Goal: Information Seeking & Learning: Learn about a topic

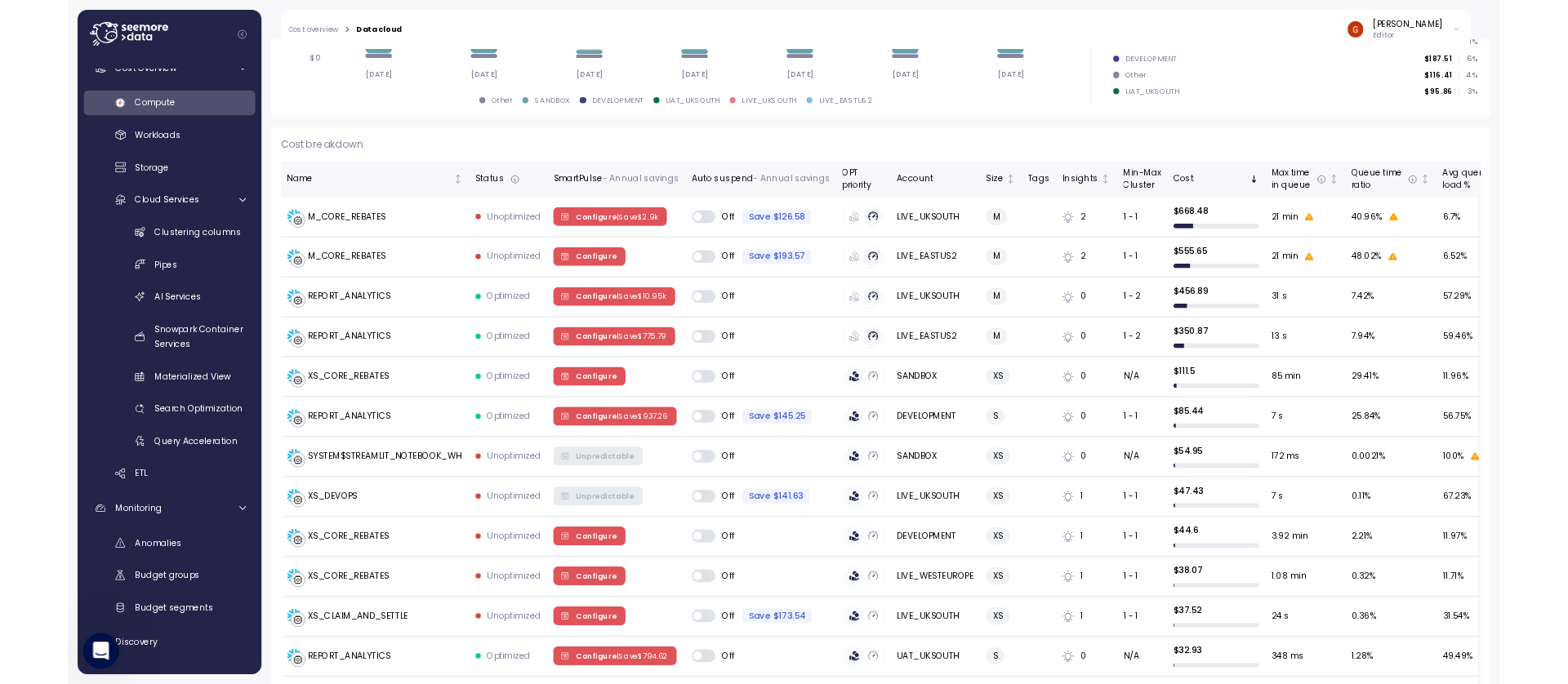
scroll to position [392, 0]
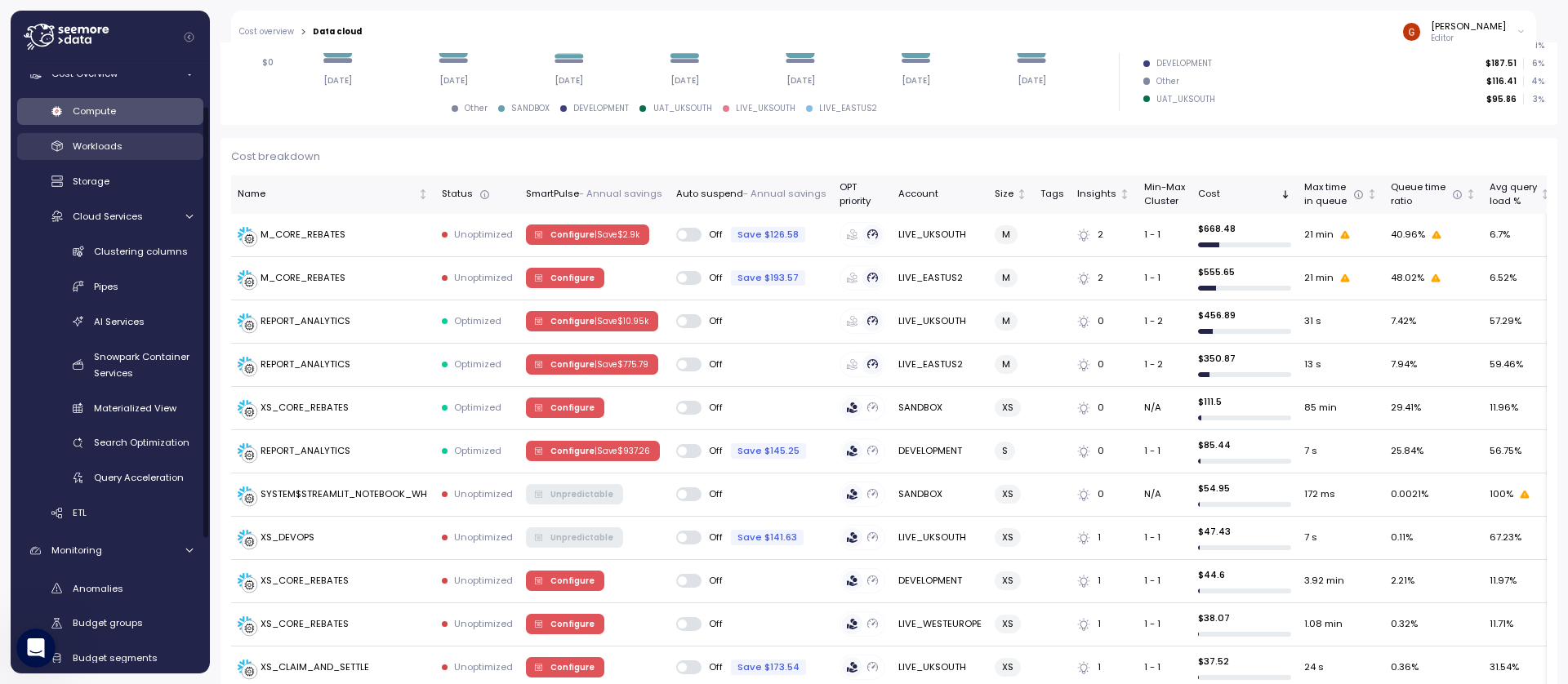
click at [86, 145] on span "Workloads" at bounding box center [98, 146] width 50 height 13
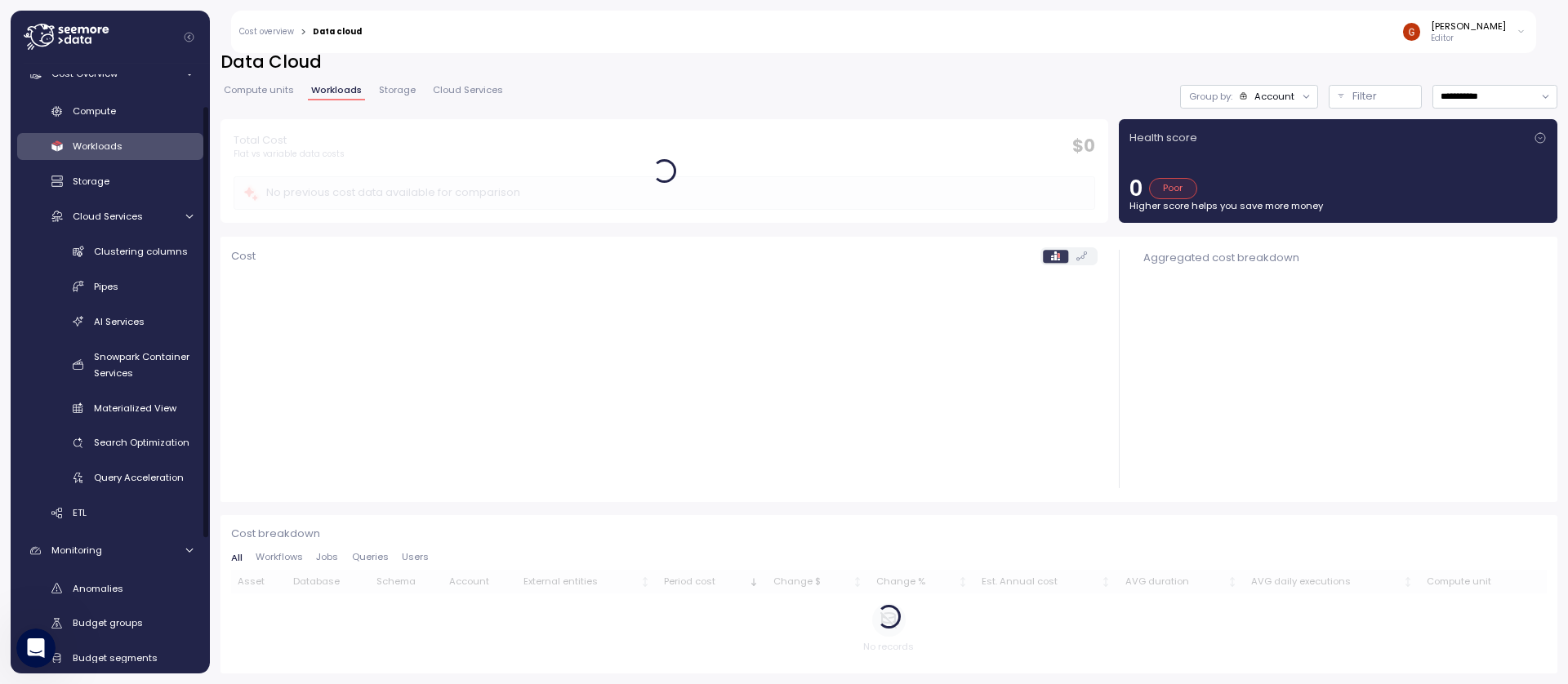
scroll to position [13, 0]
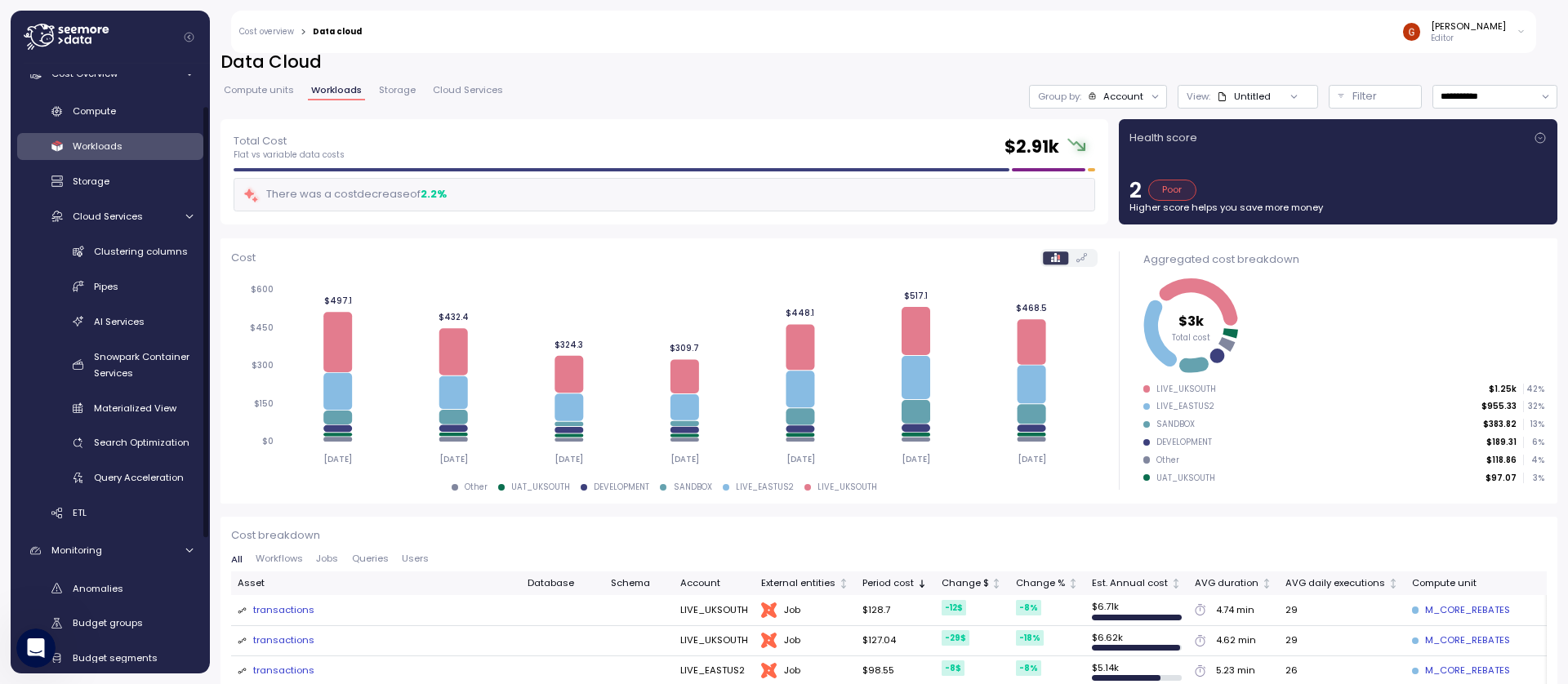
click at [270, 92] on span "Compute units" at bounding box center [259, 90] width 70 height 9
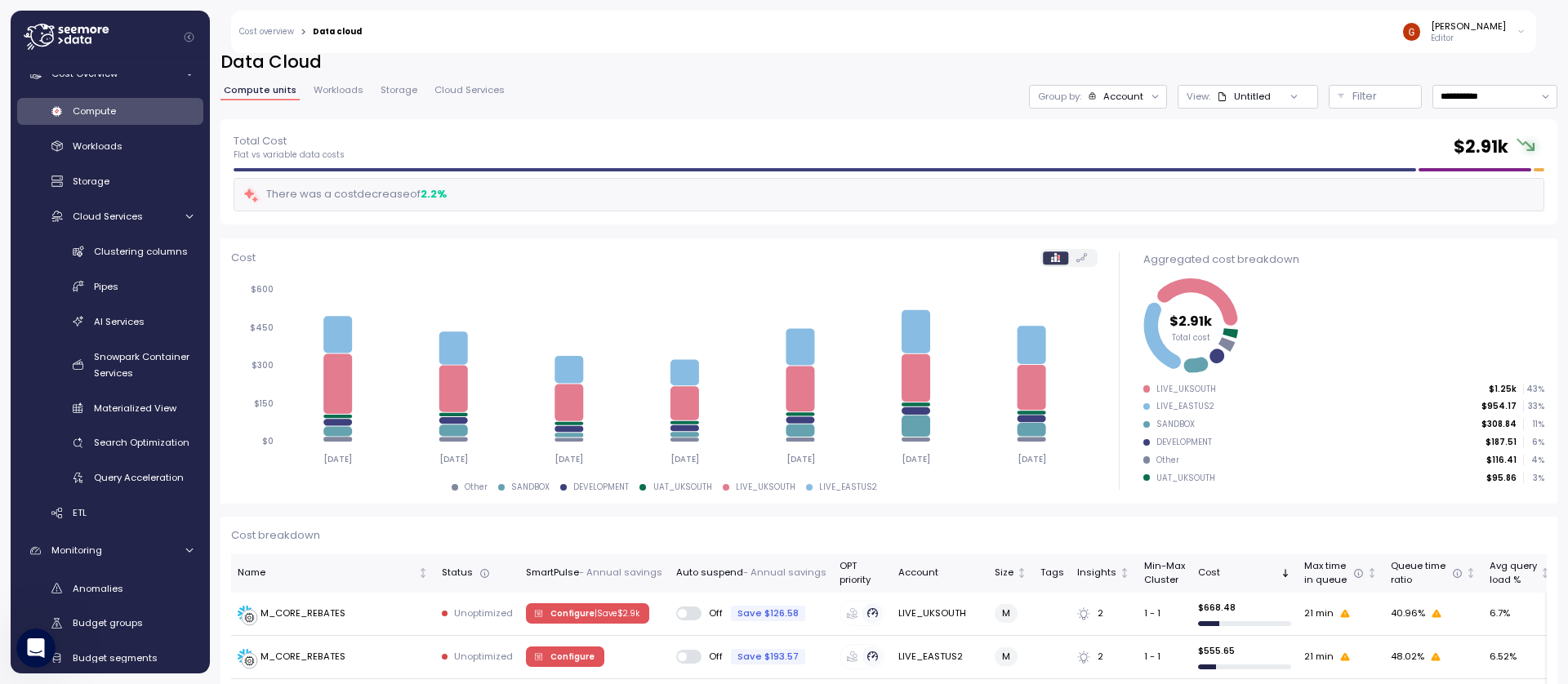
click at [329, 92] on span "Workloads" at bounding box center [339, 90] width 50 height 9
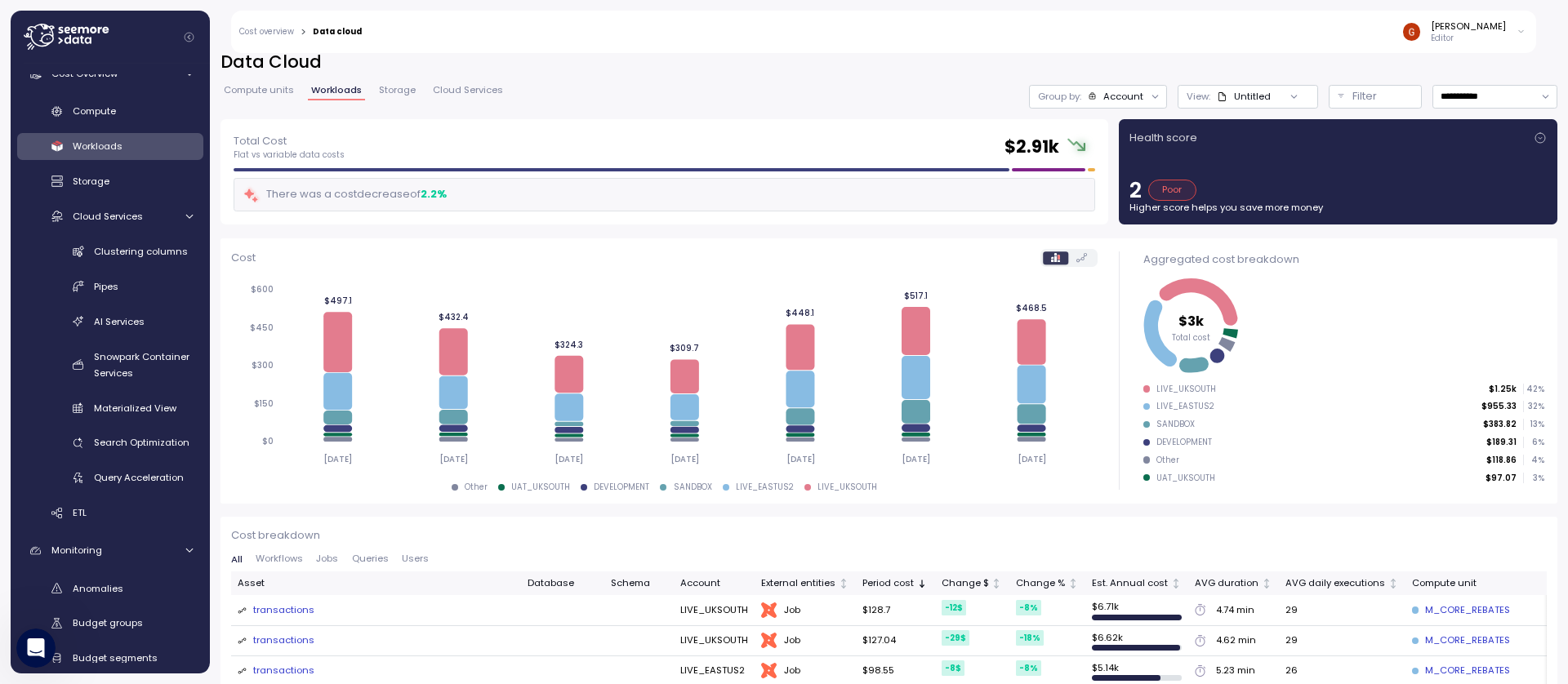
click at [329, 92] on span "Workloads" at bounding box center [337, 90] width 51 height 9
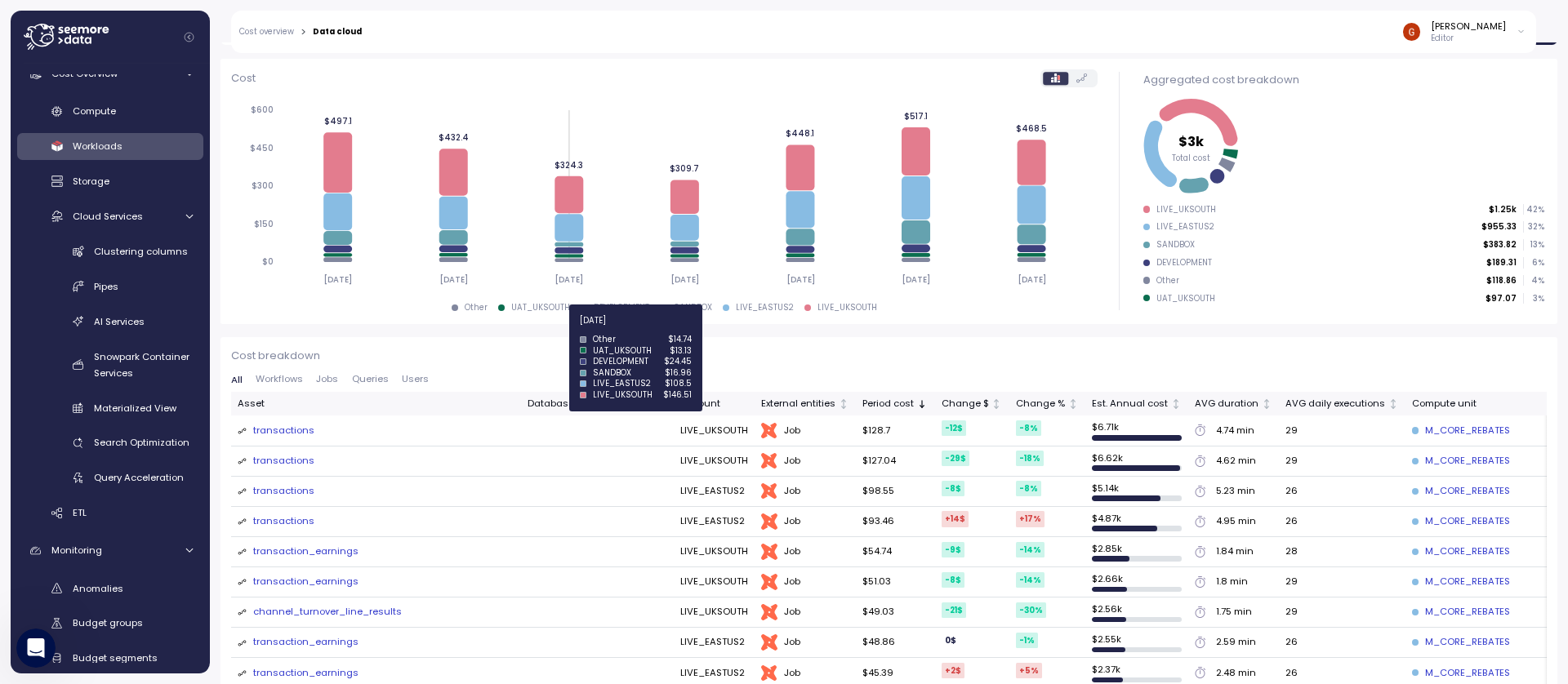
scroll to position [209, 0]
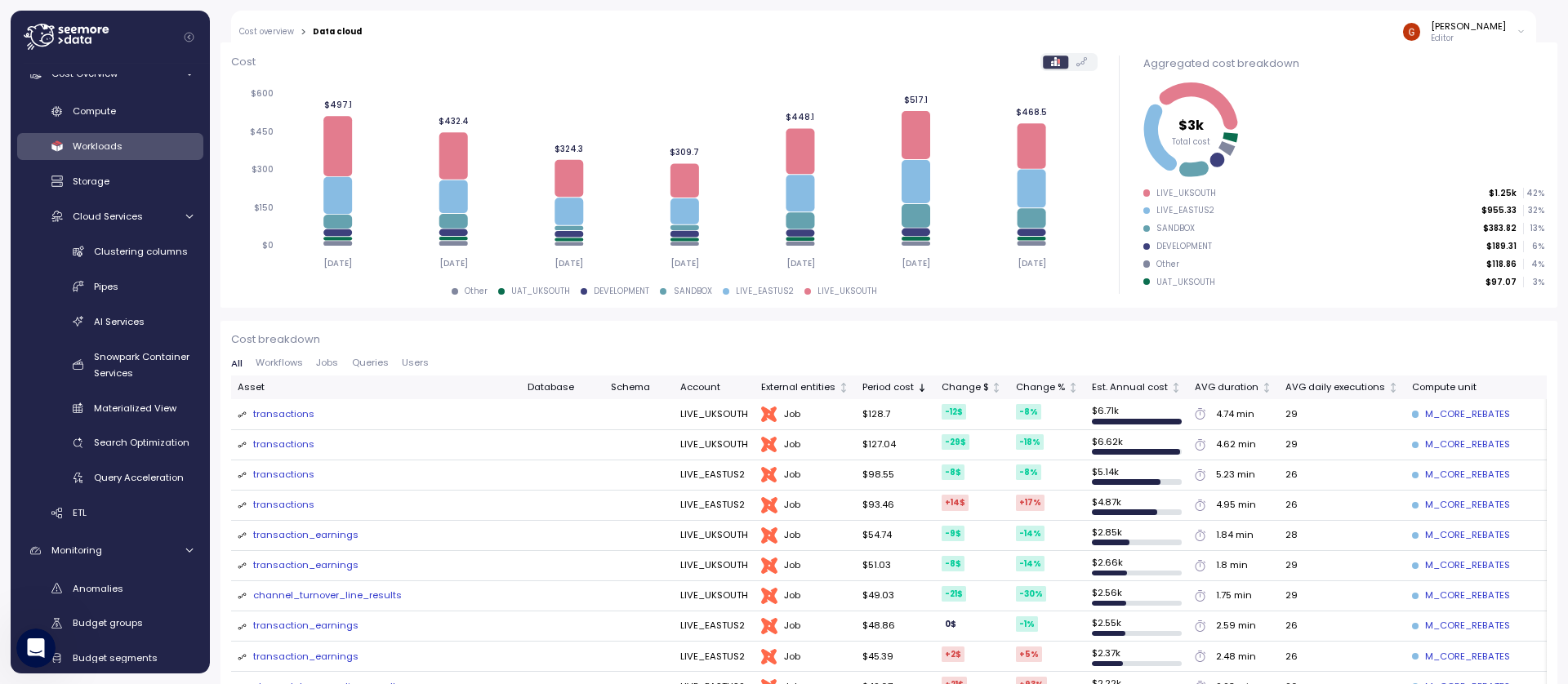
click at [360, 364] on span "Queries" at bounding box center [370, 362] width 37 height 9
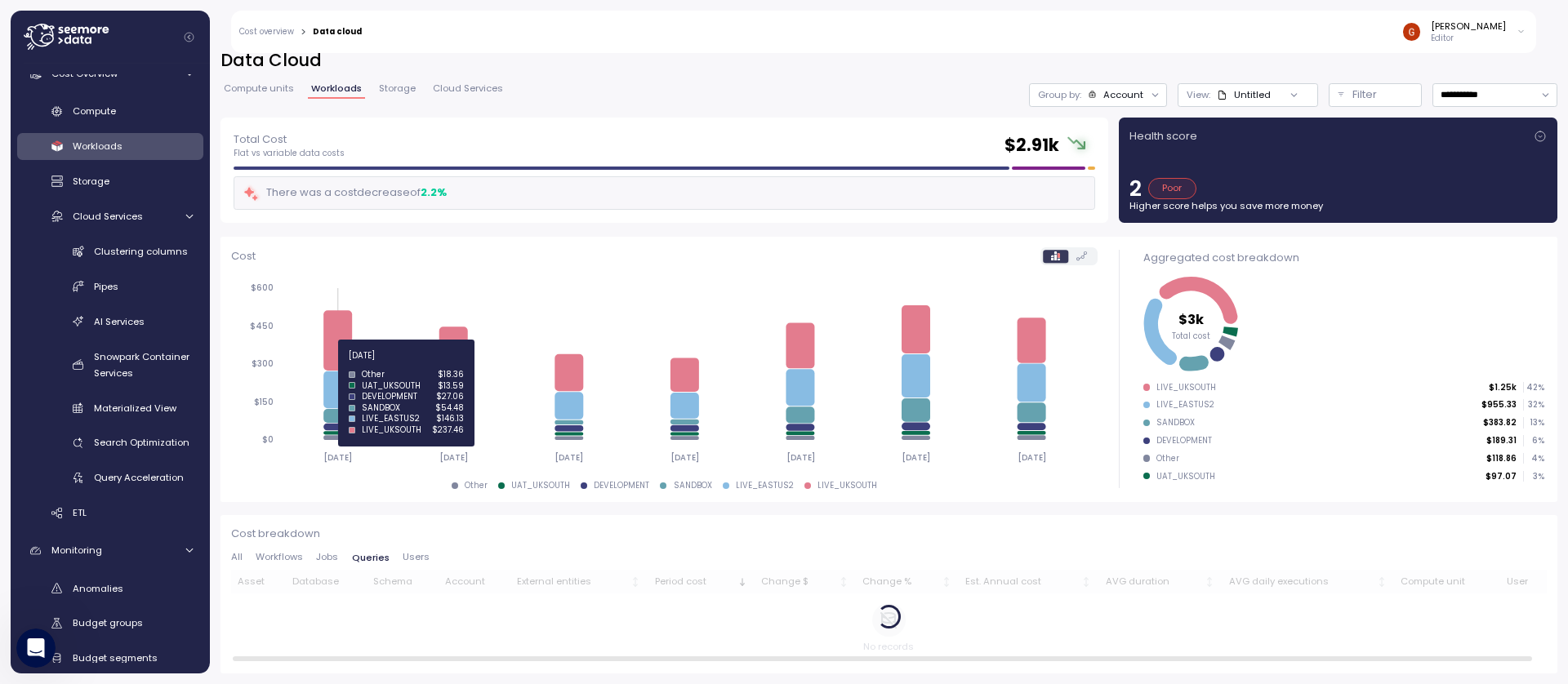
scroll to position [15, 0]
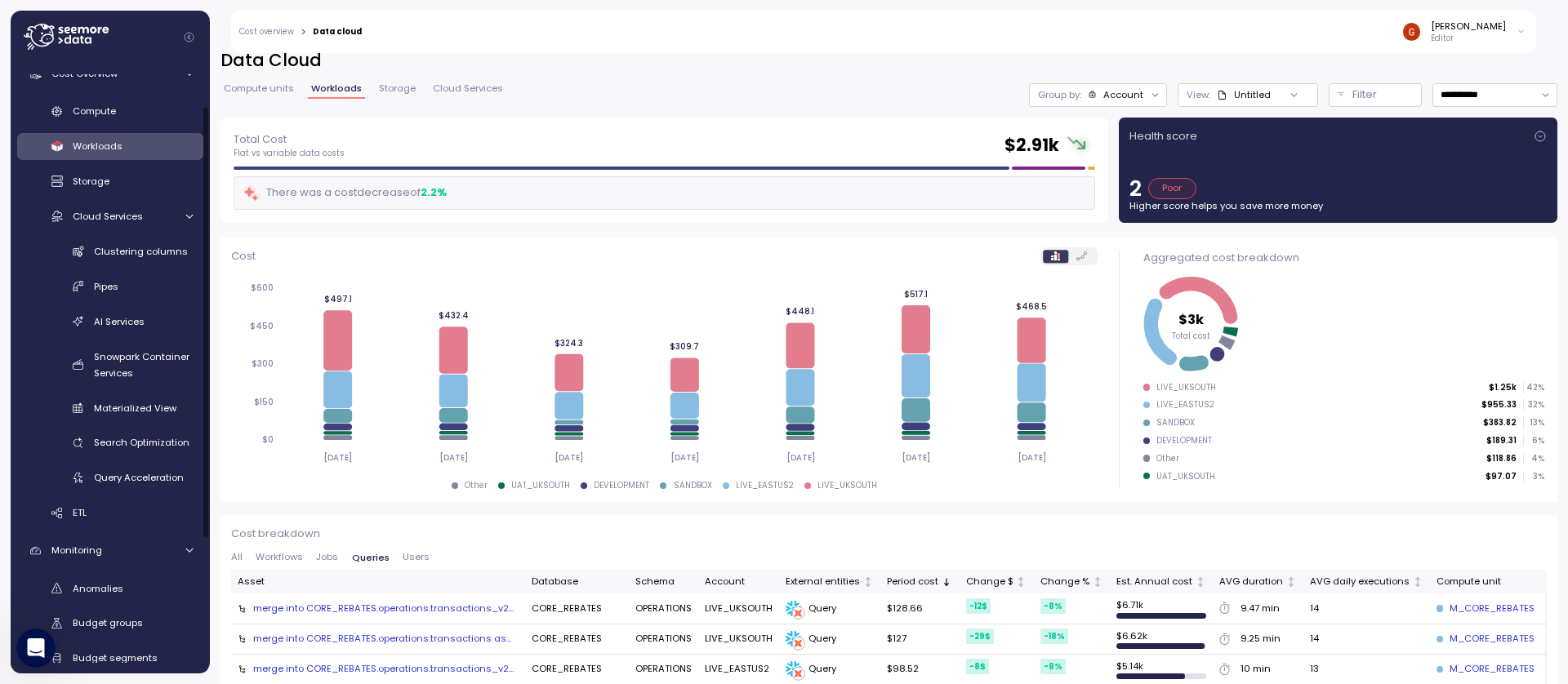
click at [119, 151] on span "Workloads" at bounding box center [98, 146] width 50 height 13
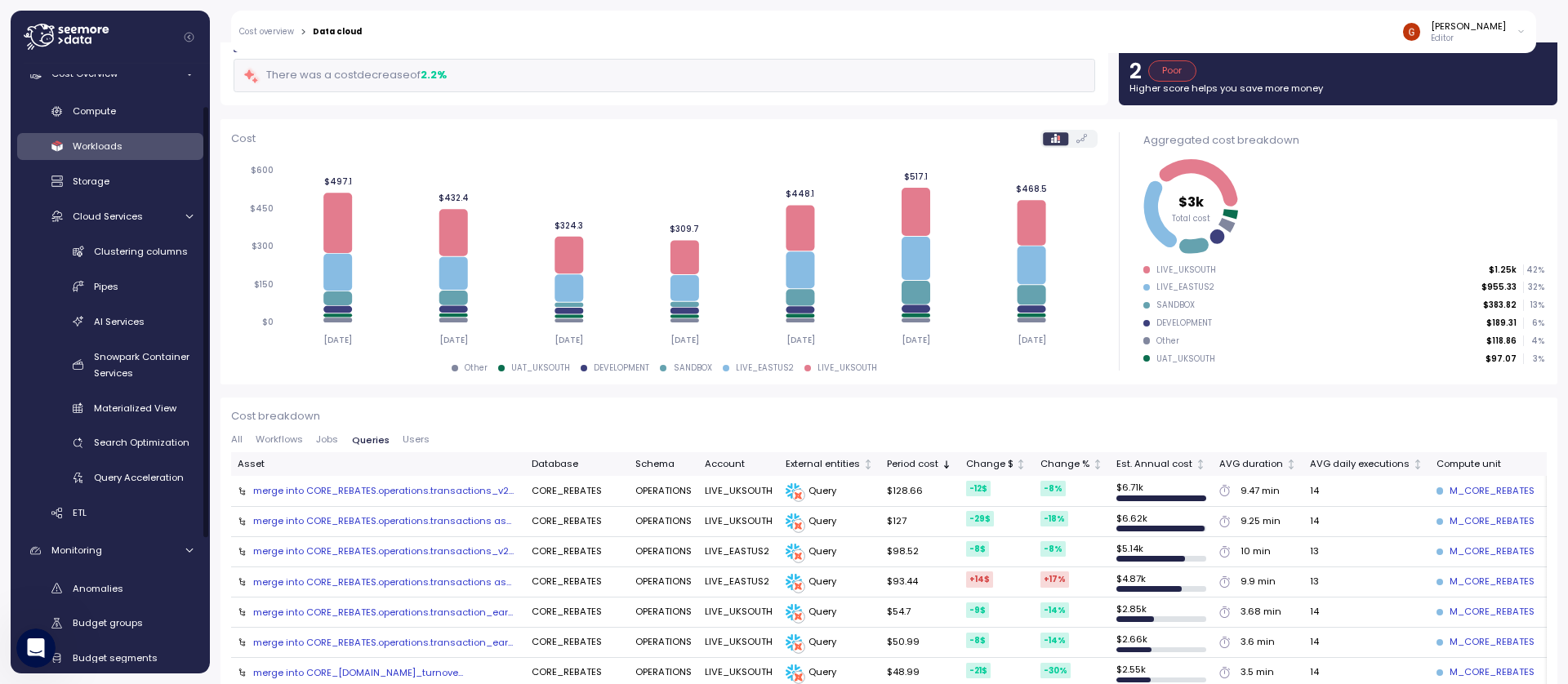
scroll to position [0, 0]
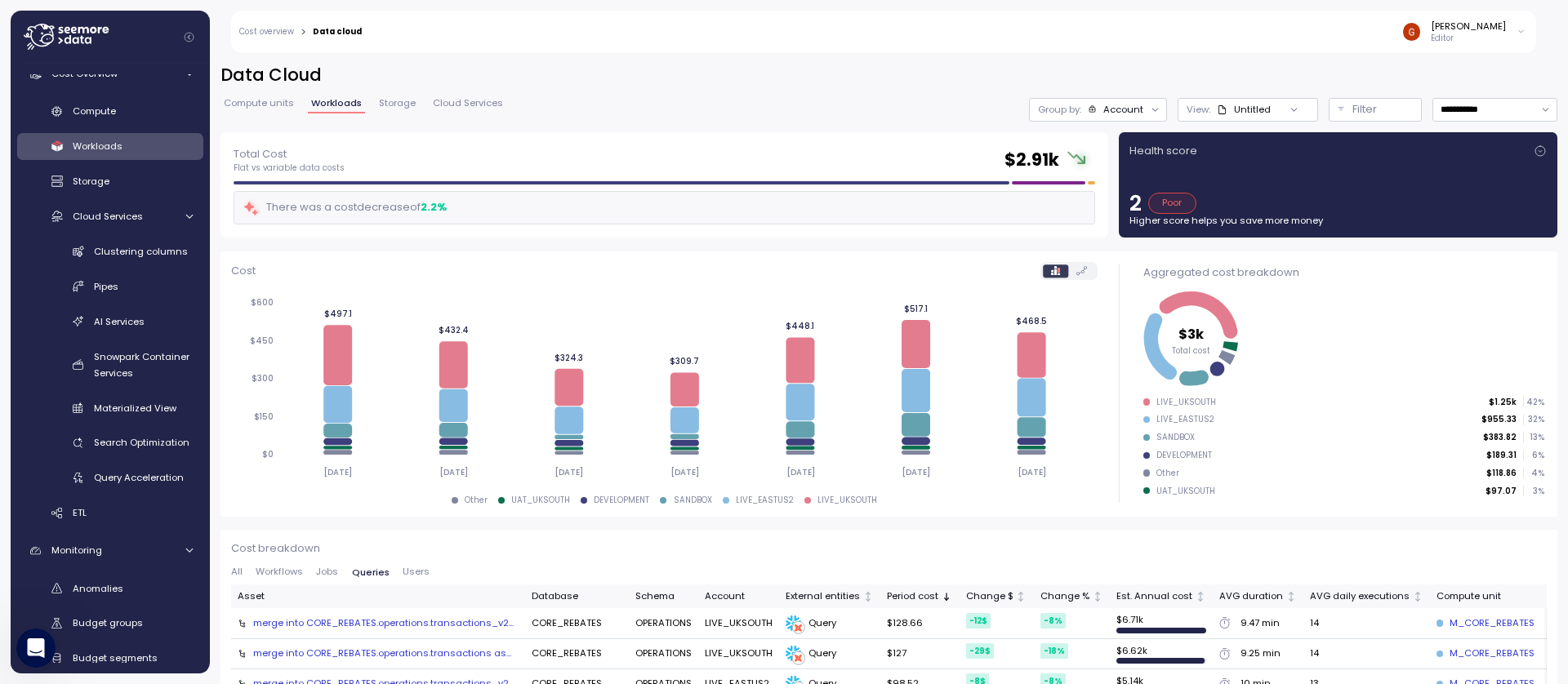
click at [1144, 108] on div at bounding box center [1156, 110] width 23 height 23
click at [1270, 112] on div at bounding box center [1293, 110] width 47 height 23
click at [1452, 108] on input "**********" at bounding box center [1494, 110] width 125 height 24
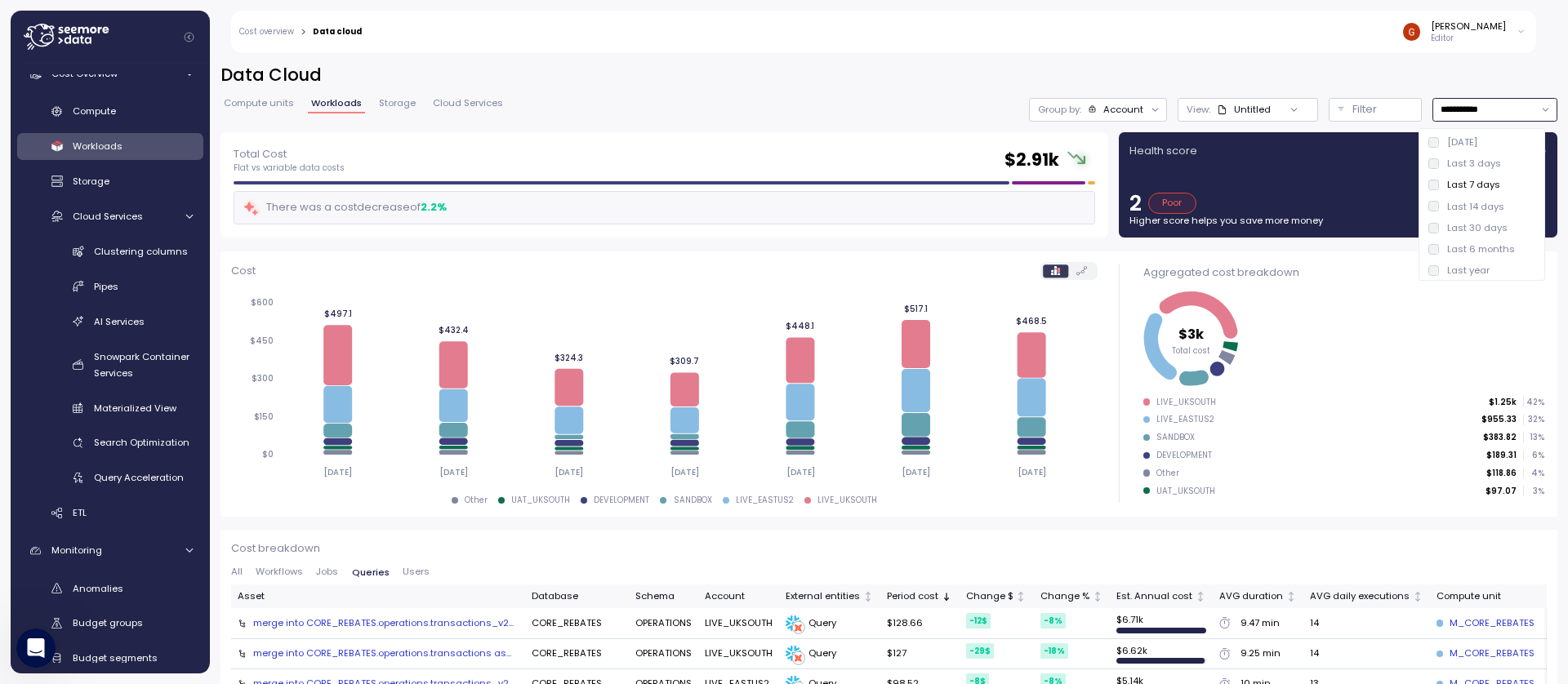
click at [1489, 215] on div "Last 14 days" at bounding box center [1481, 206] width 120 height 21
type input "**********"
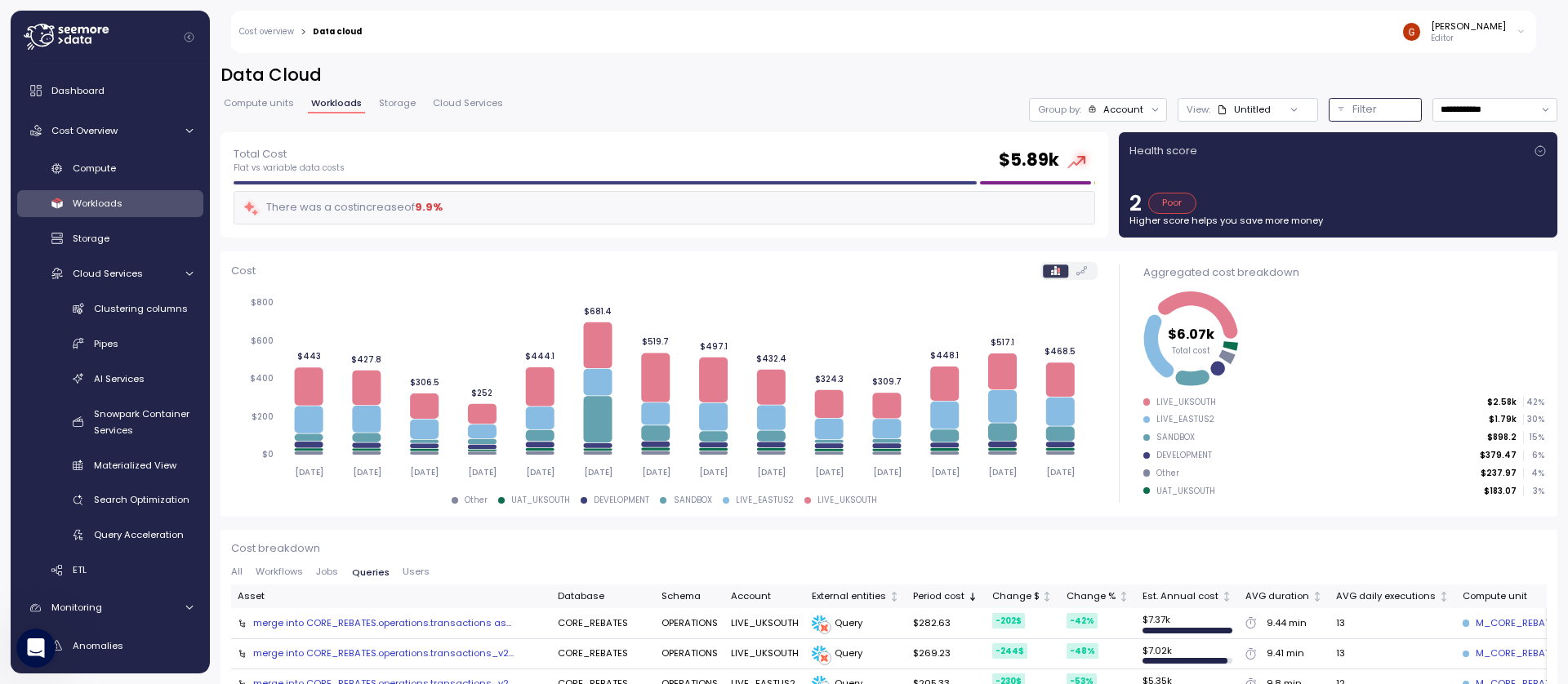
click at [1366, 108] on div "Filter" at bounding box center [1383, 110] width 61 height 16
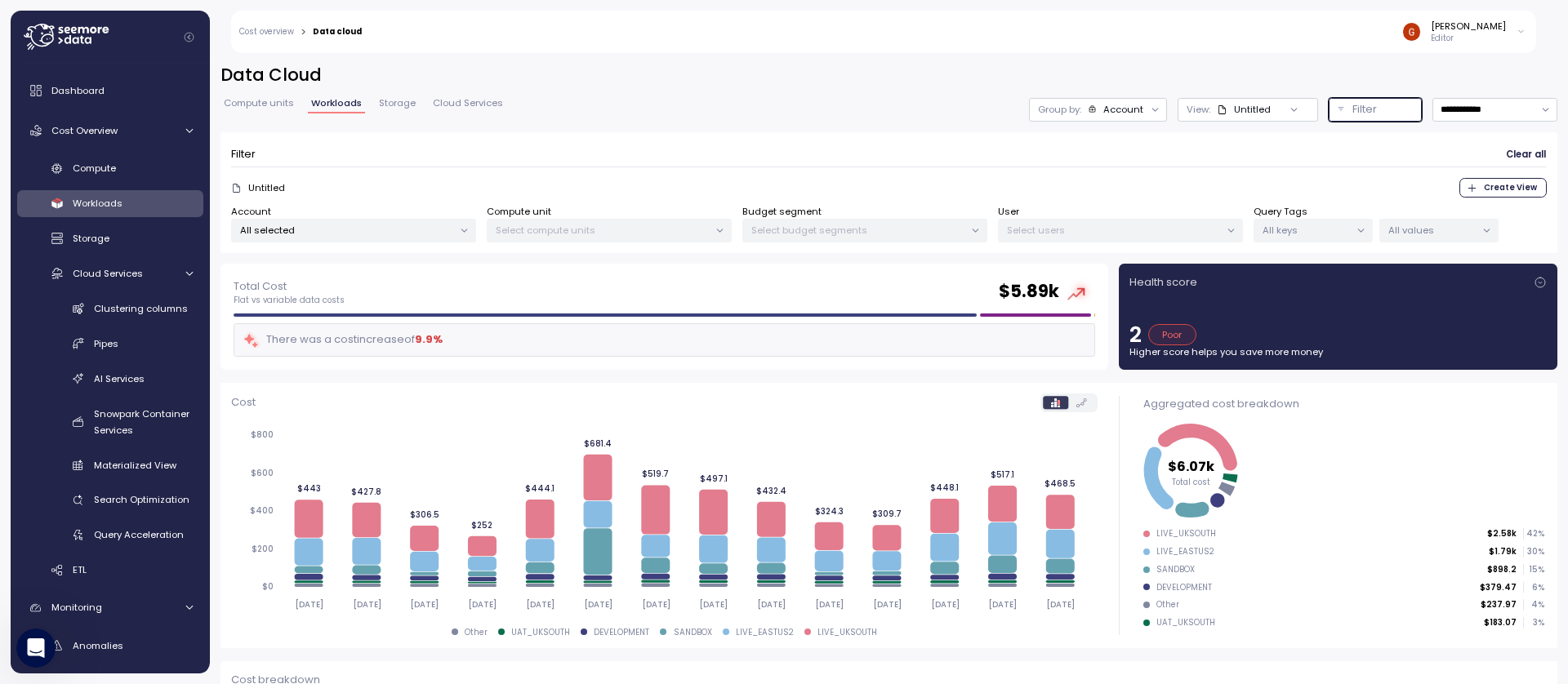
click at [420, 238] on div "All selected" at bounding box center [353, 230] width 245 height 24
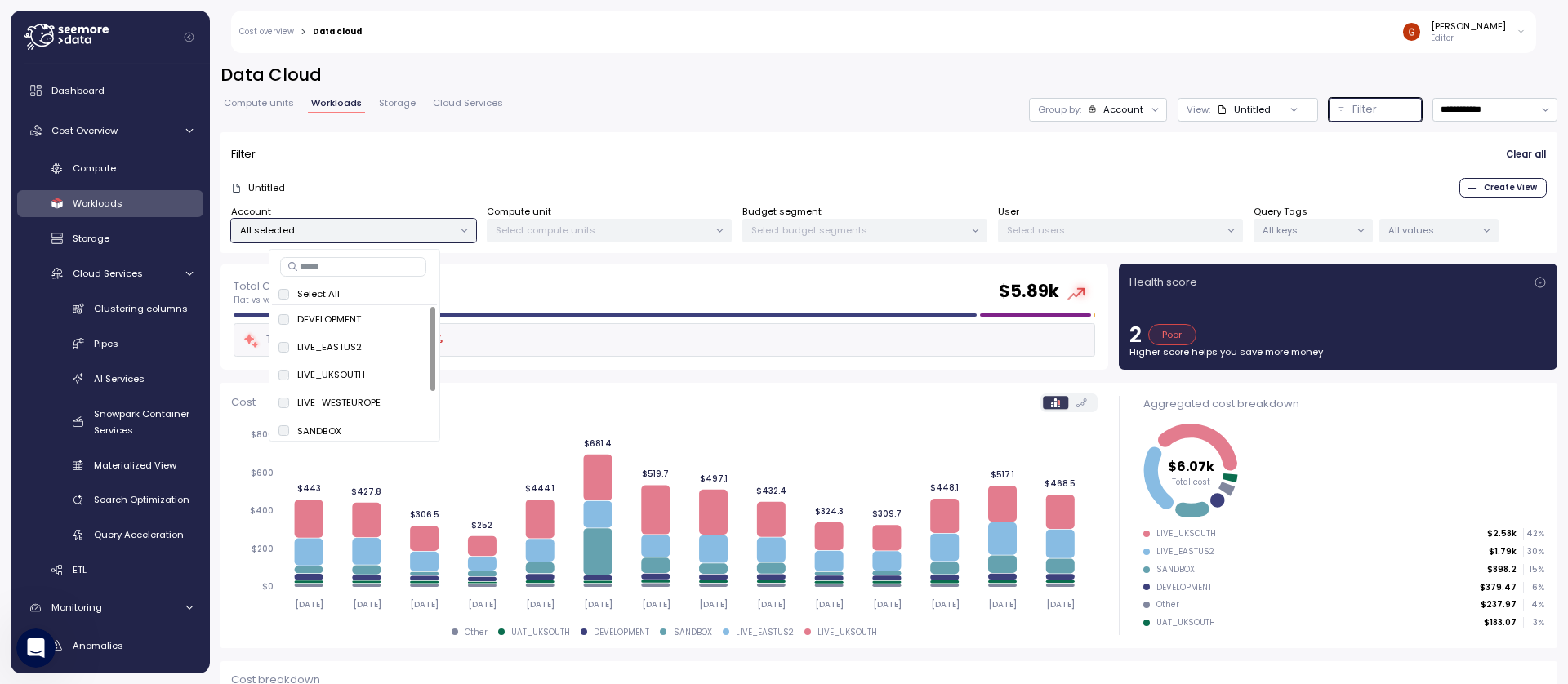
click at [429, 229] on p "All selected" at bounding box center [347, 230] width 213 height 13
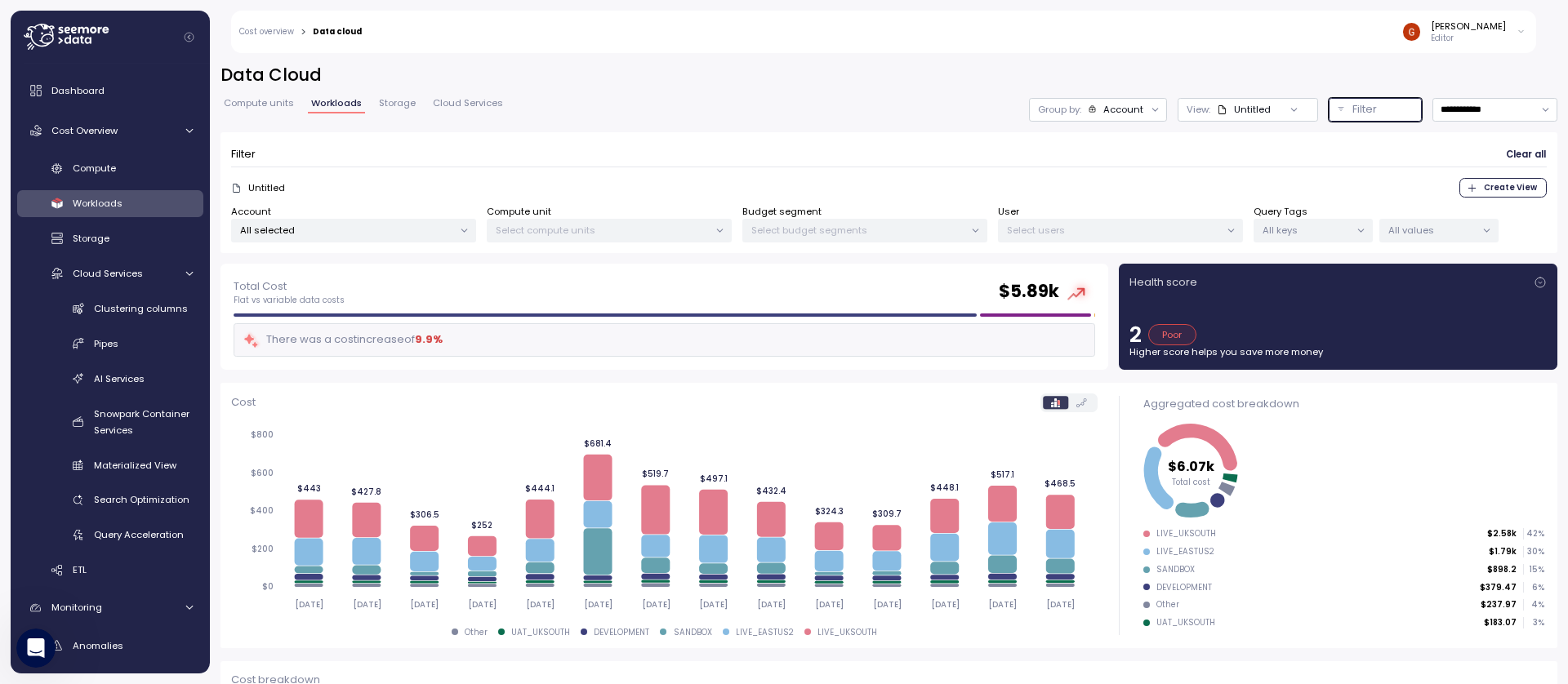
click at [626, 219] on div "Select compute units" at bounding box center [609, 230] width 245 height 24
click at [688, 225] on p "Select compute units" at bounding box center [602, 230] width 213 height 13
click at [728, 229] on div at bounding box center [720, 231] width 23 height 23
click at [716, 233] on icon at bounding box center [720, 230] width 11 height 11
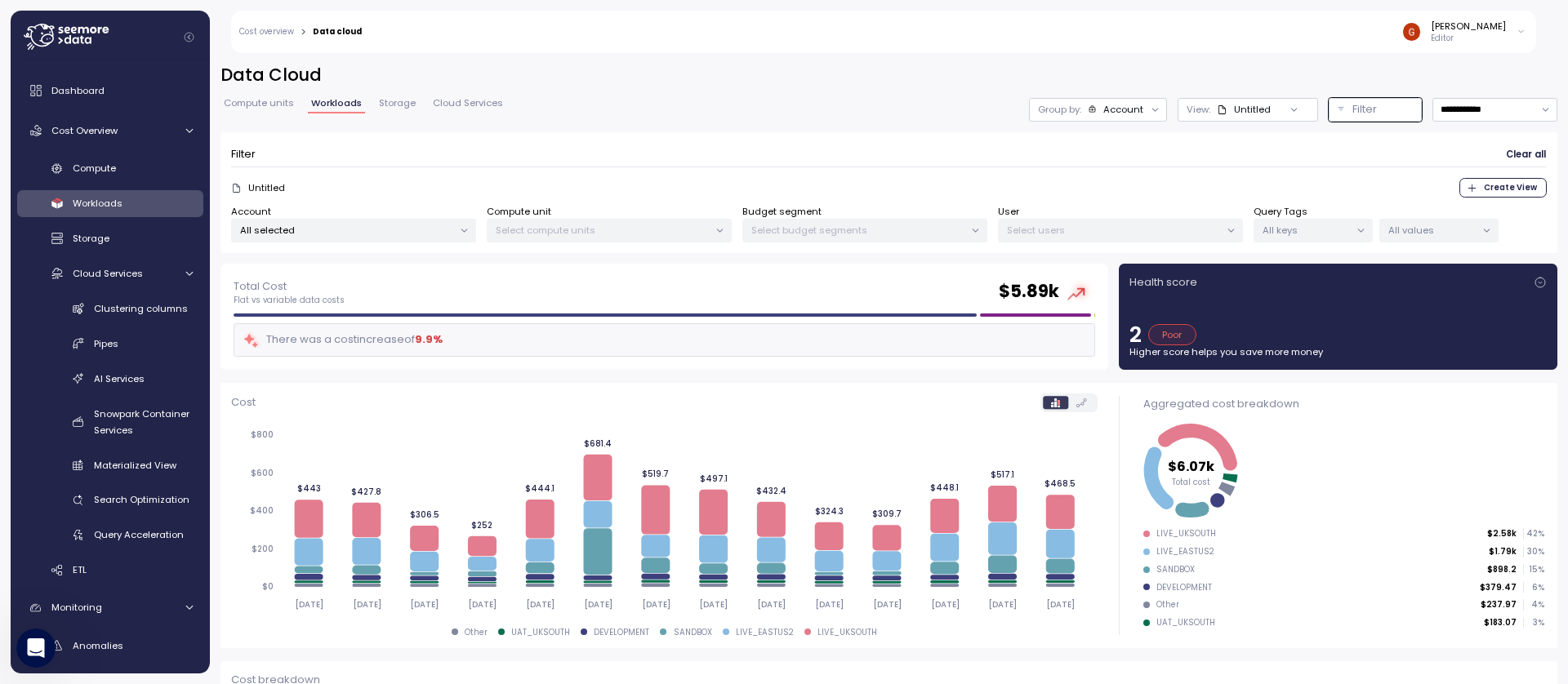
click at [419, 232] on p "All selected" at bounding box center [347, 230] width 213 height 13
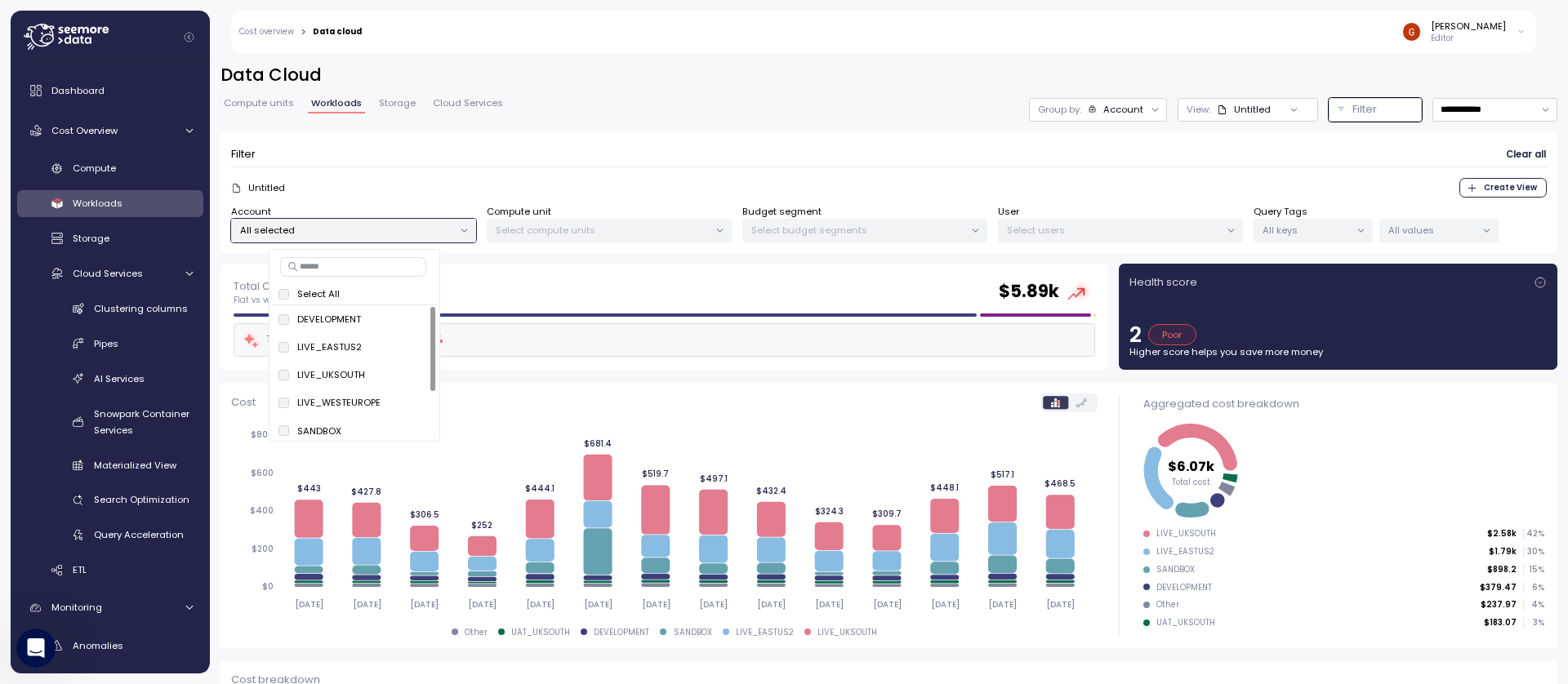
click at [419, 232] on p "All selected" at bounding box center [347, 230] width 213 height 13
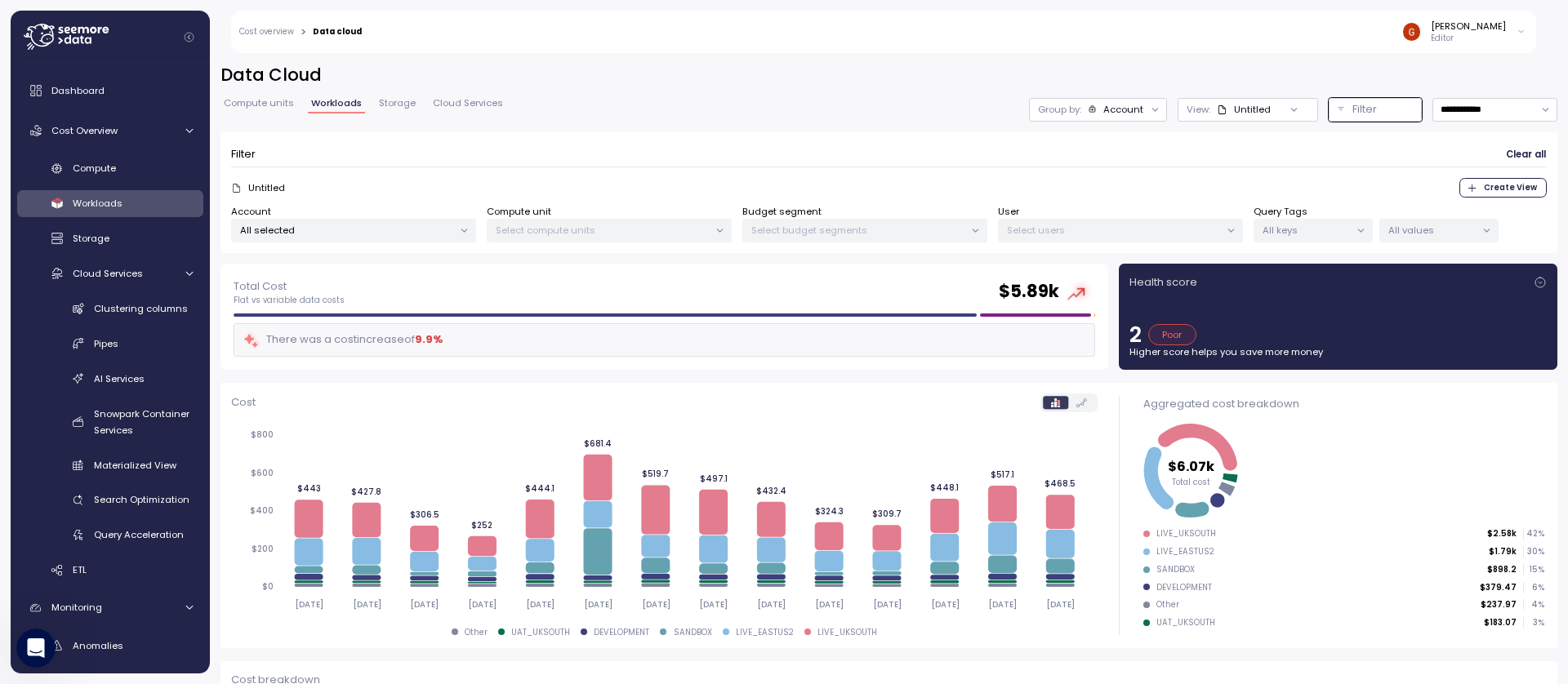
click at [611, 226] on p "Select compute units" at bounding box center [602, 230] width 213 height 13
click at [1333, 236] on p "All keys" at bounding box center [1306, 230] width 88 height 13
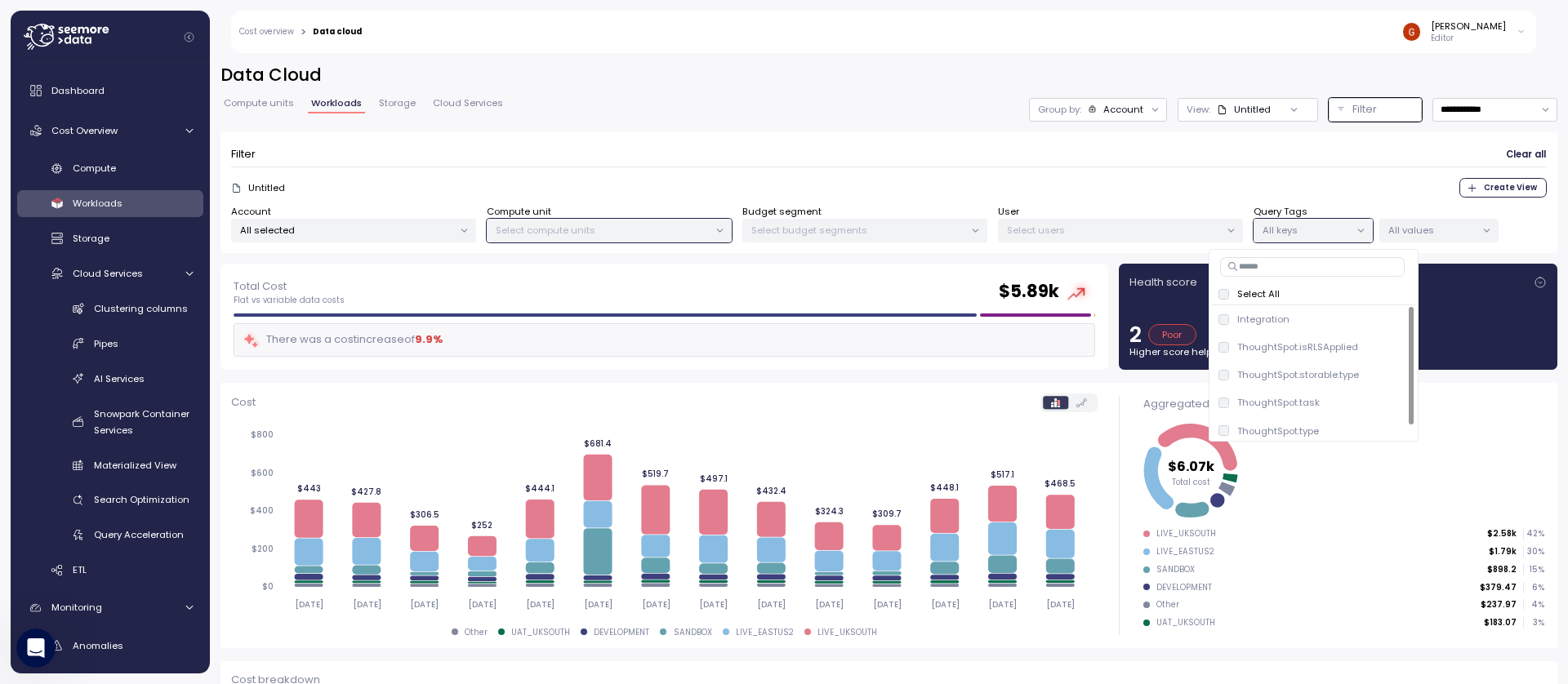
click at [1311, 263] on input at bounding box center [1311, 267] width 184 height 20
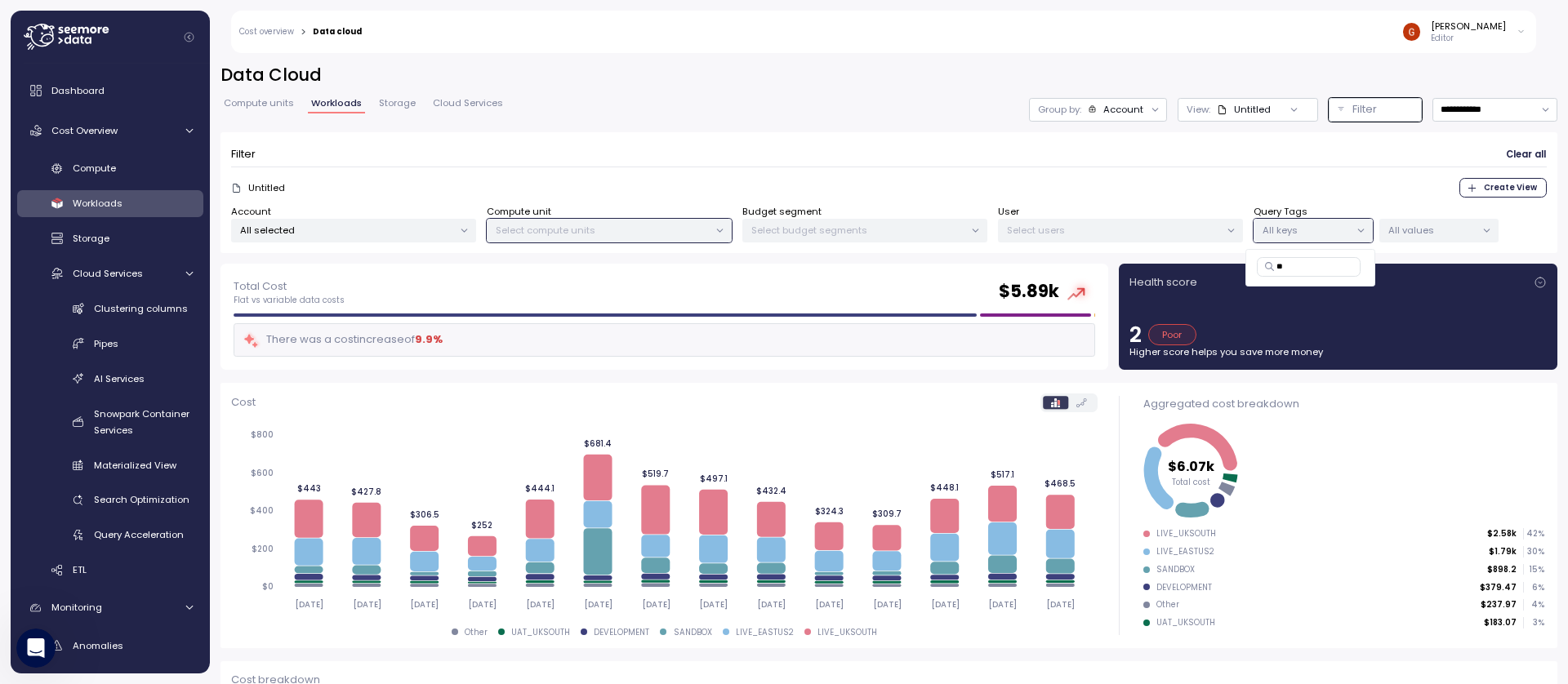
type input "*"
paste input "*"
type input "**********"
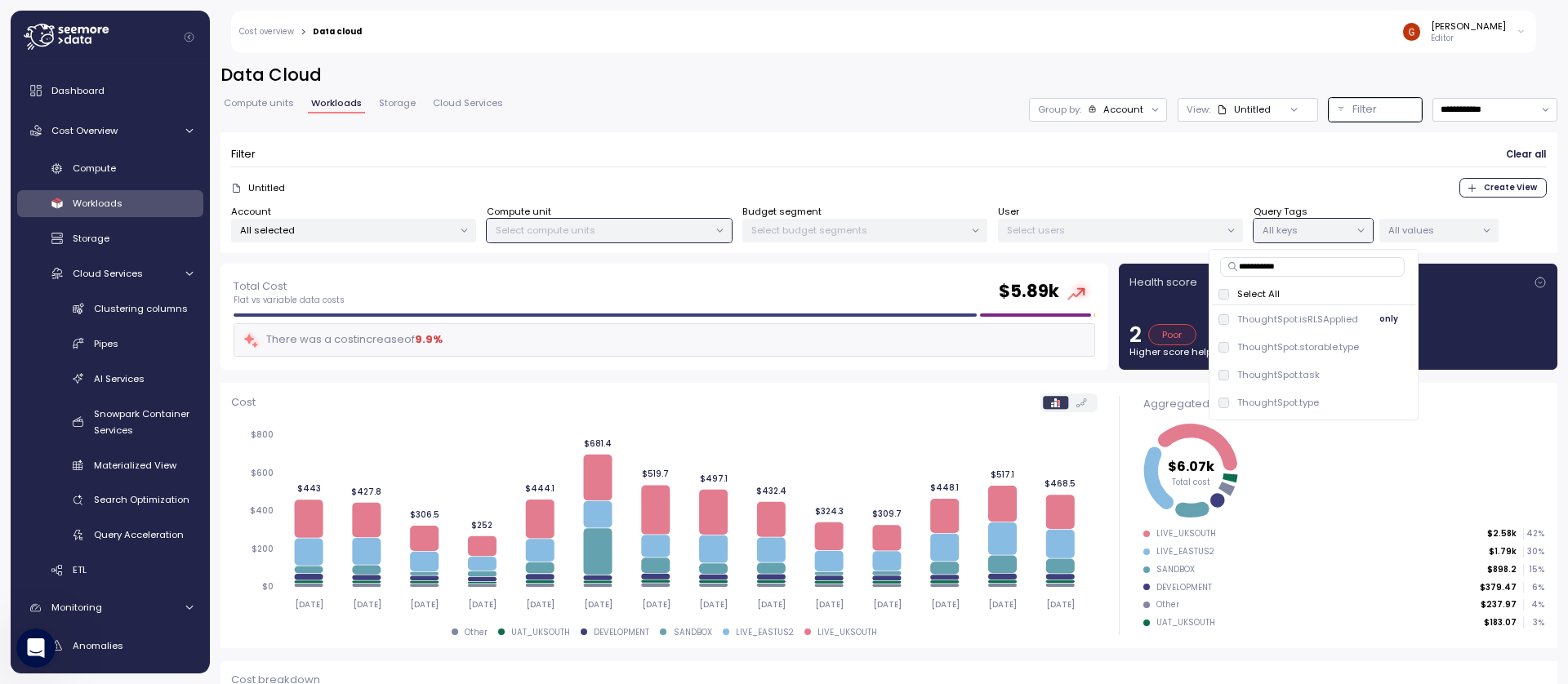
click at [1312, 313] on p "ThoughtSpot.isRLSApplied" at bounding box center [1297, 319] width 120 height 13
click at [1307, 316] on p "ThoughtSpot.isRLSApplied" at bounding box center [1297, 319] width 120 height 13
click at [1230, 294] on div "Select All" at bounding box center [1313, 294] width 190 height 13
click at [1361, 183] on div "Untitled Create View" at bounding box center [889, 188] width 1316 height 20
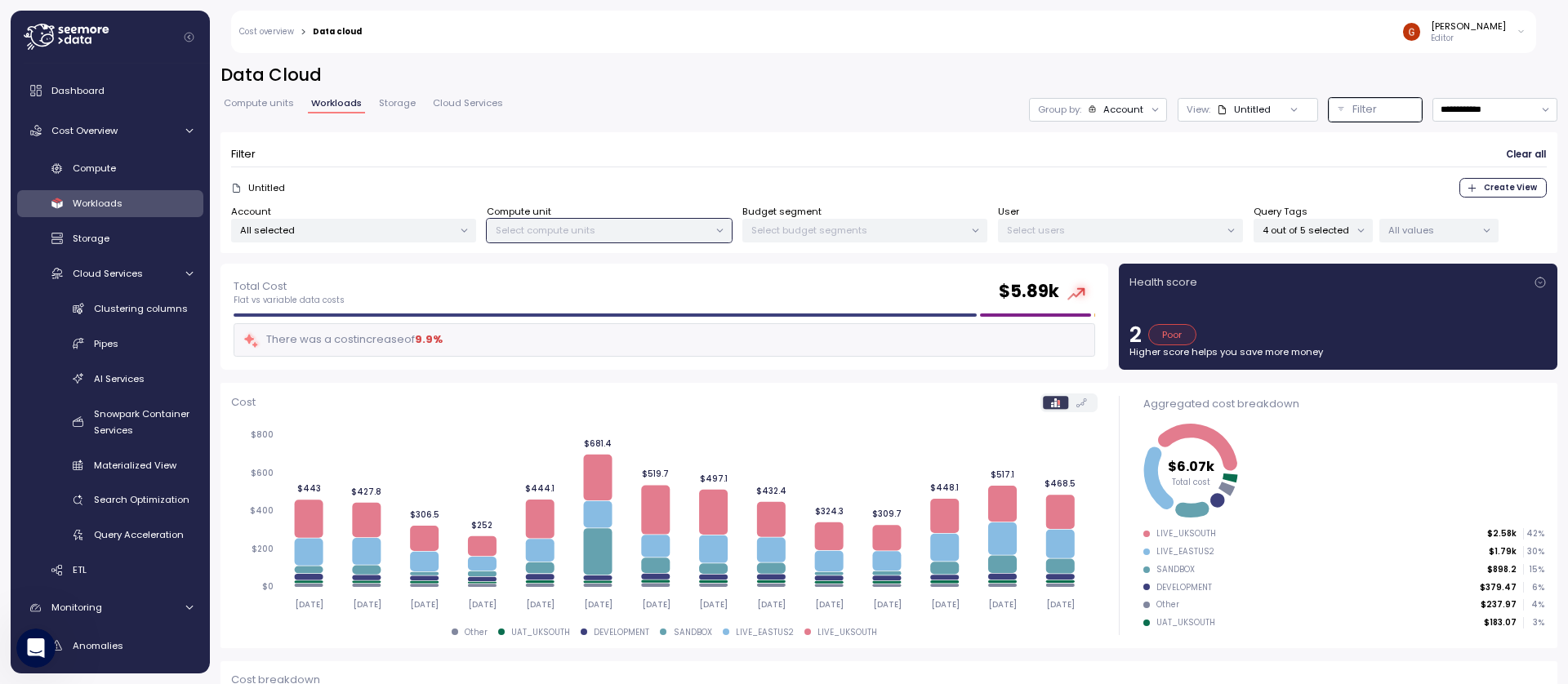
click at [1349, 226] on div at bounding box center [1361, 231] width 23 height 23
click at [1341, 233] on p "4 out of 5 selected" at bounding box center [1306, 230] width 88 height 13
click at [1190, 185] on div "Untitled Create View" at bounding box center [889, 188] width 1316 height 20
click at [1518, 150] on span "Clear all" at bounding box center [1525, 154] width 40 height 22
click at [1417, 229] on p "All values" at bounding box center [1432, 230] width 88 height 13
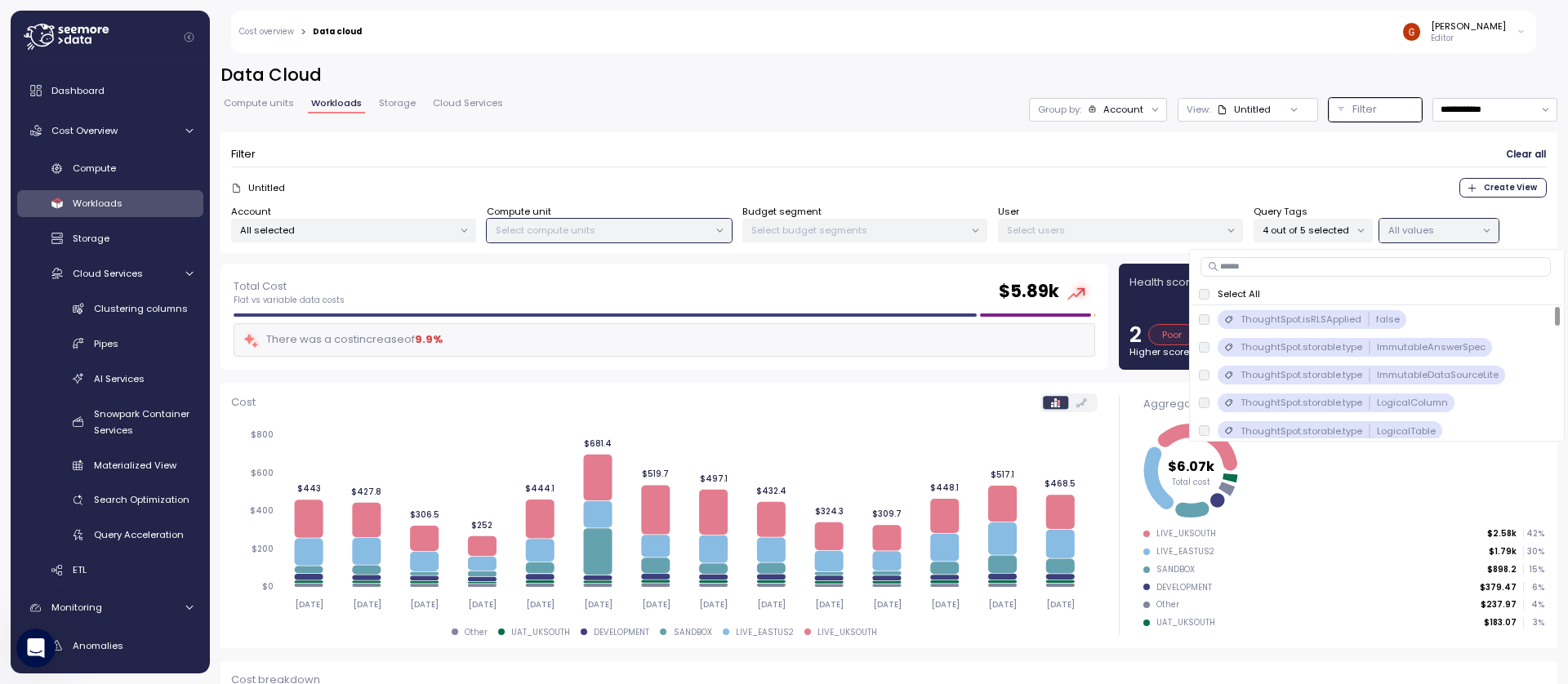
click at [1320, 276] on input at bounding box center [1375, 267] width 350 height 20
paste input "**********"
type input "**********"
click at [1321, 234] on p "4 out of 5 selected" at bounding box center [1306, 230] width 88 height 13
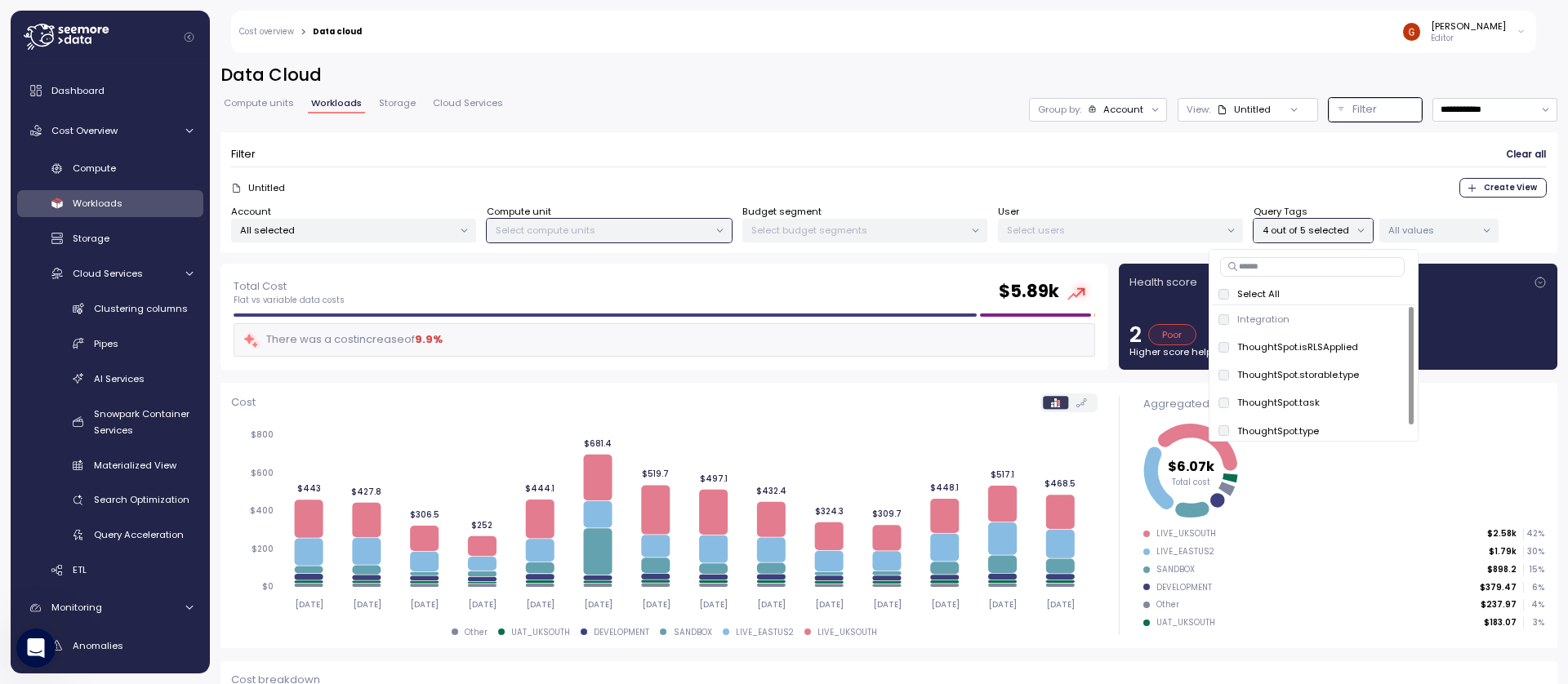
click at [1271, 273] on input at bounding box center [1311, 267] width 184 height 20
paste input "**********"
type input "**********"
click at [1261, 292] on p "Select All" at bounding box center [1258, 294] width 43 height 13
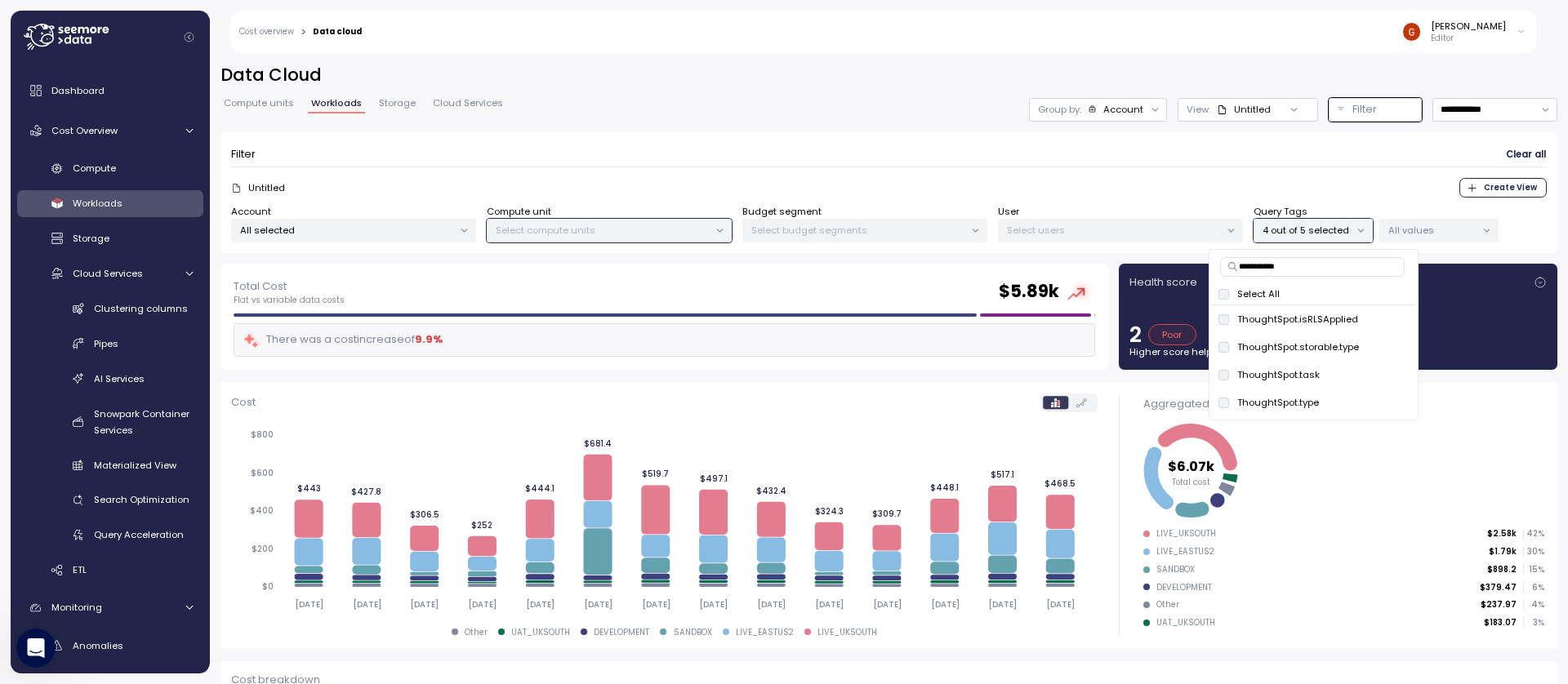
click at [1261, 292] on p "Select All" at bounding box center [1258, 294] width 43 height 13
click at [1225, 176] on form "Filter Clear all Untitled Create View Account All selected Compute unit Select …" at bounding box center [889, 193] width 1316 height 101
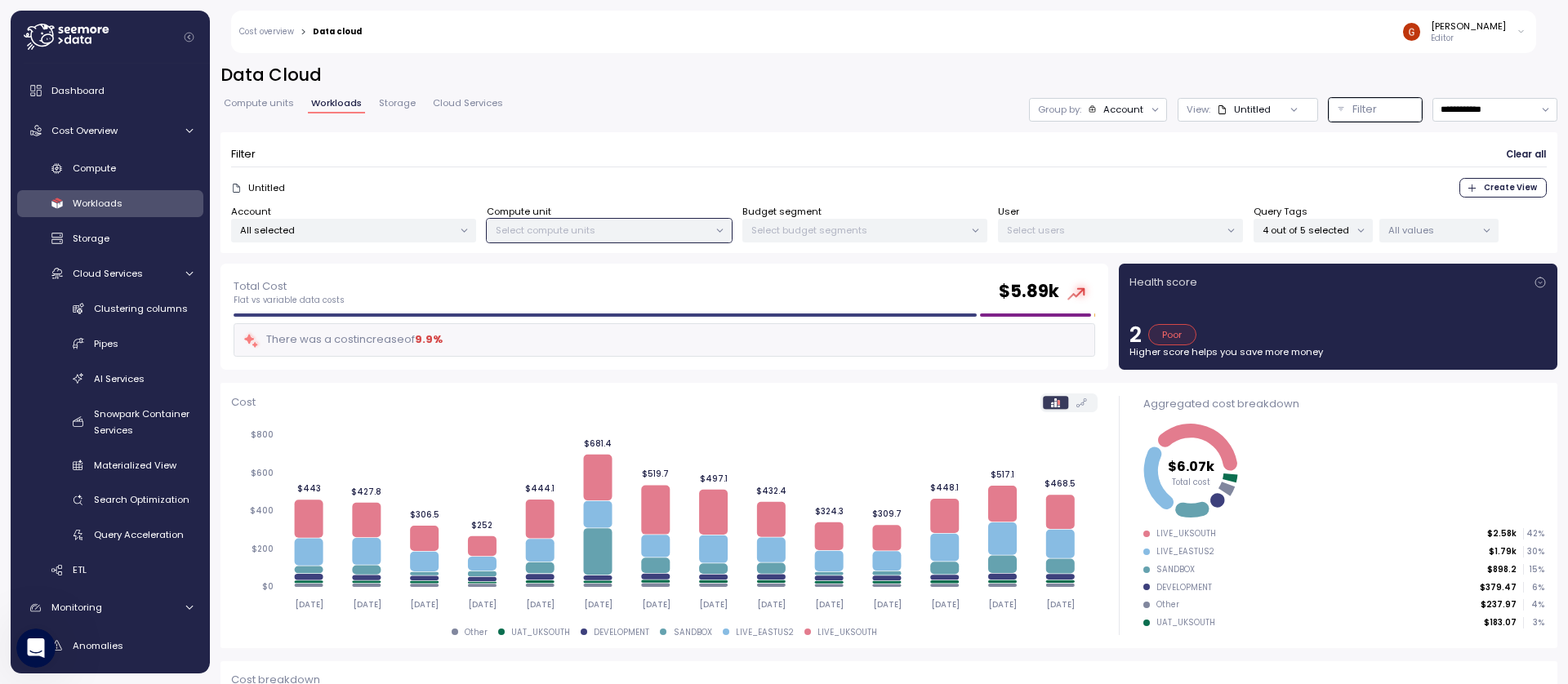
click at [1315, 227] on p "4 out of 5 selected" at bounding box center [1306, 230] width 88 height 13
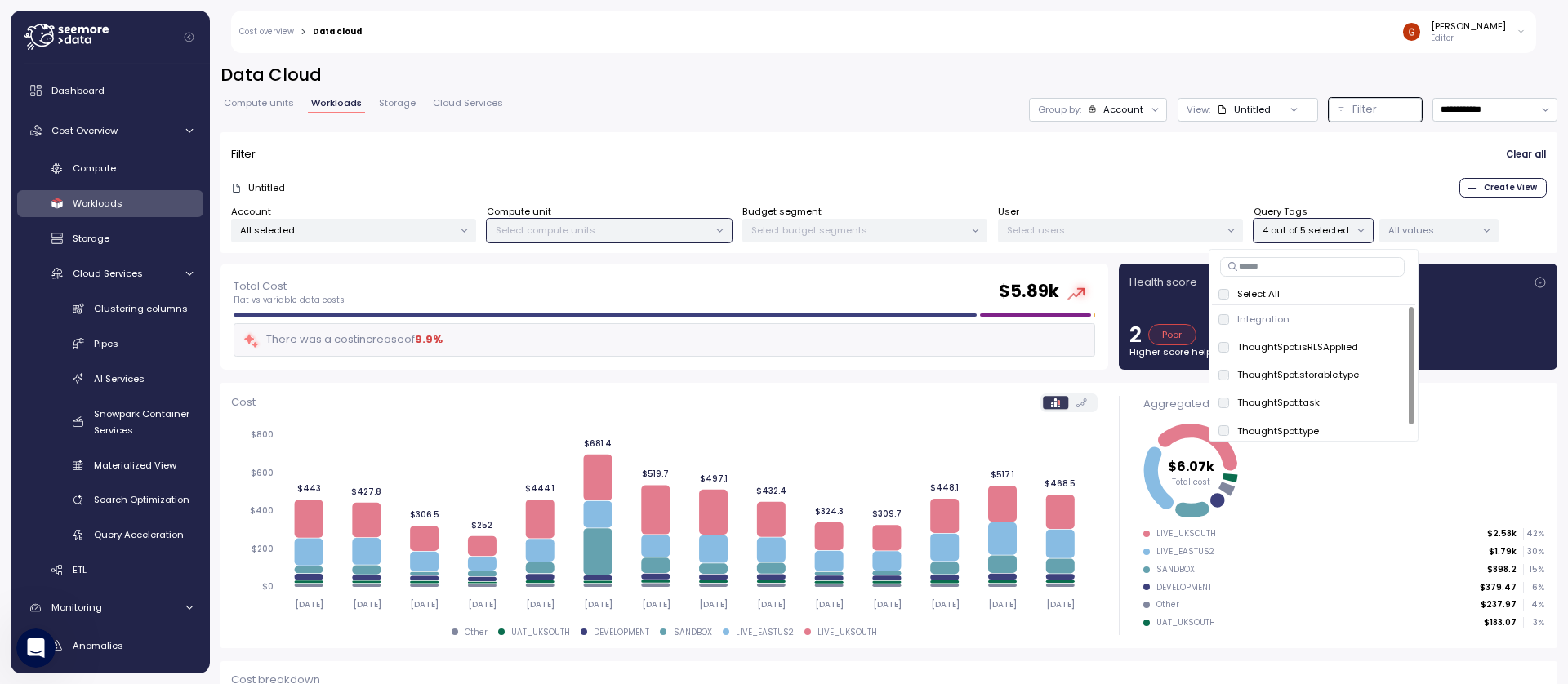
click at [1322, 231] on p "4 out of 5 selected" at bounding box center [1306, 230] width 88 height 13
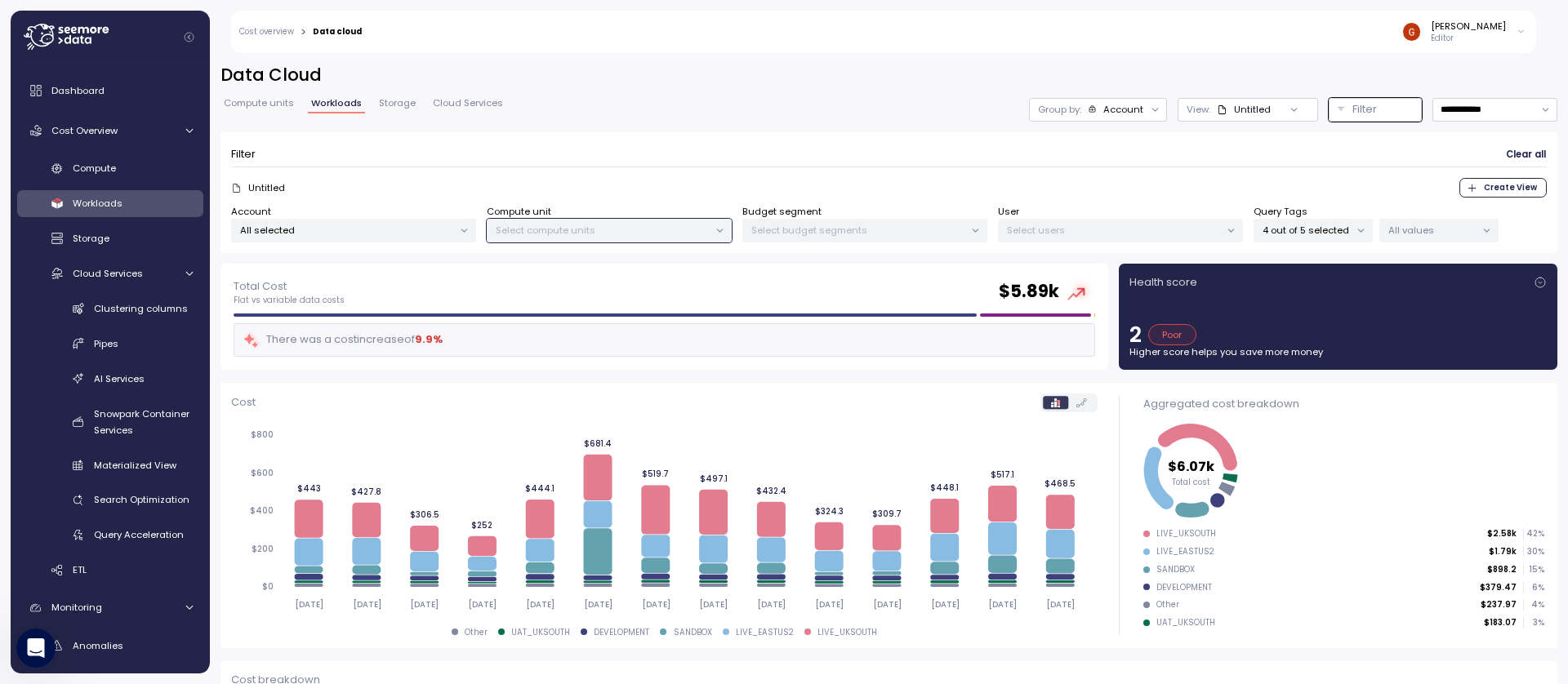
click at [1315, 237] on div "4 out of 5 selected" at bounding box center [1312, 230] width 119 height 24
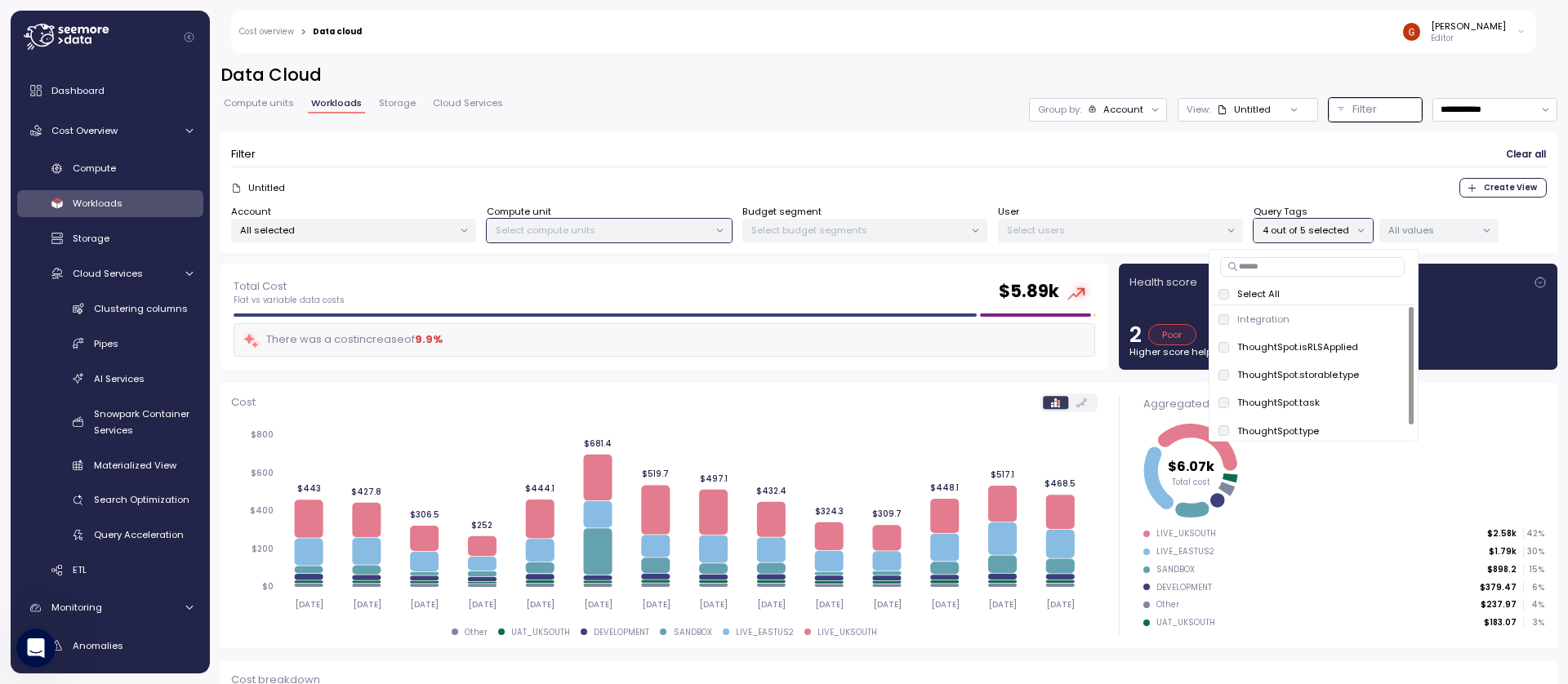
click at [1285, 271] on input at bounding box center [1311, 267] width 184 height 20
paste input "**********"
click at [1270, 293] on p "Select All" at bounding box center [1258, 294] width 43 height 13
click at [1252, 344] on p "ThoughtSpot.storable.type" at bounding box center [1298, 347] width 121 height 13
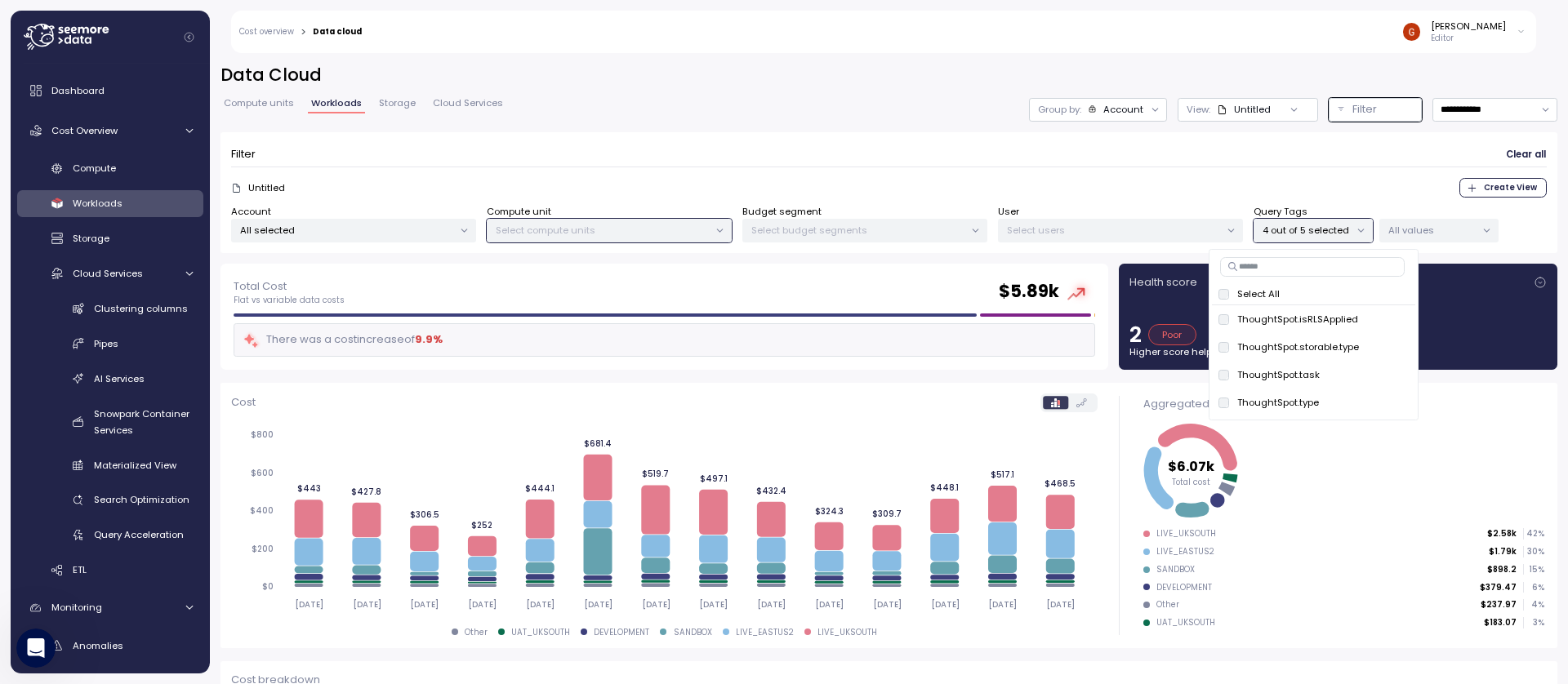
click at [1330, 179] on div "Untitled Create View" at bounding box center [889, 188] width 1316 height 20
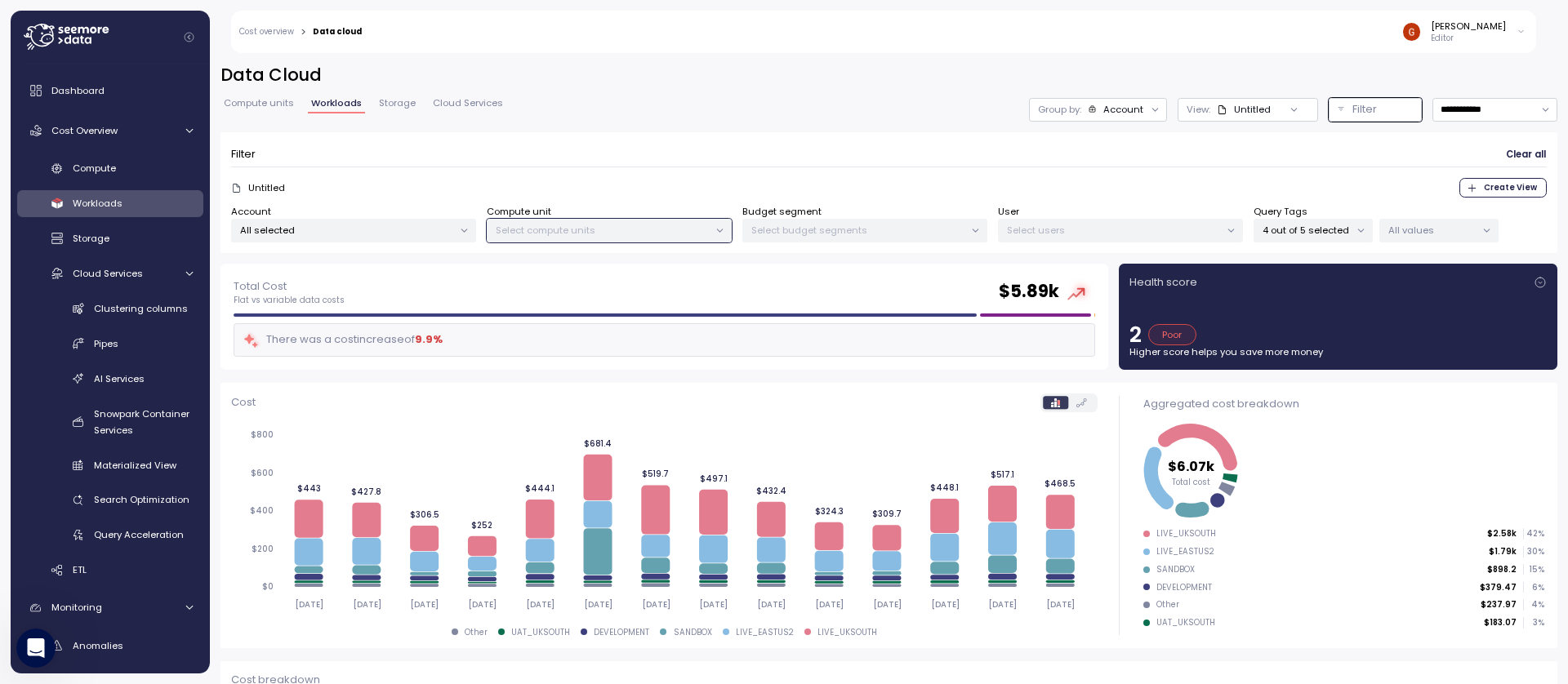
click at [1516, 159] on span "Clear all" at bounding box center [1525, 154] width 40 height 22
click at [1298, 237] on div "4 out of 5 selected" at bounding box center [1312, 230] width 119 height 24
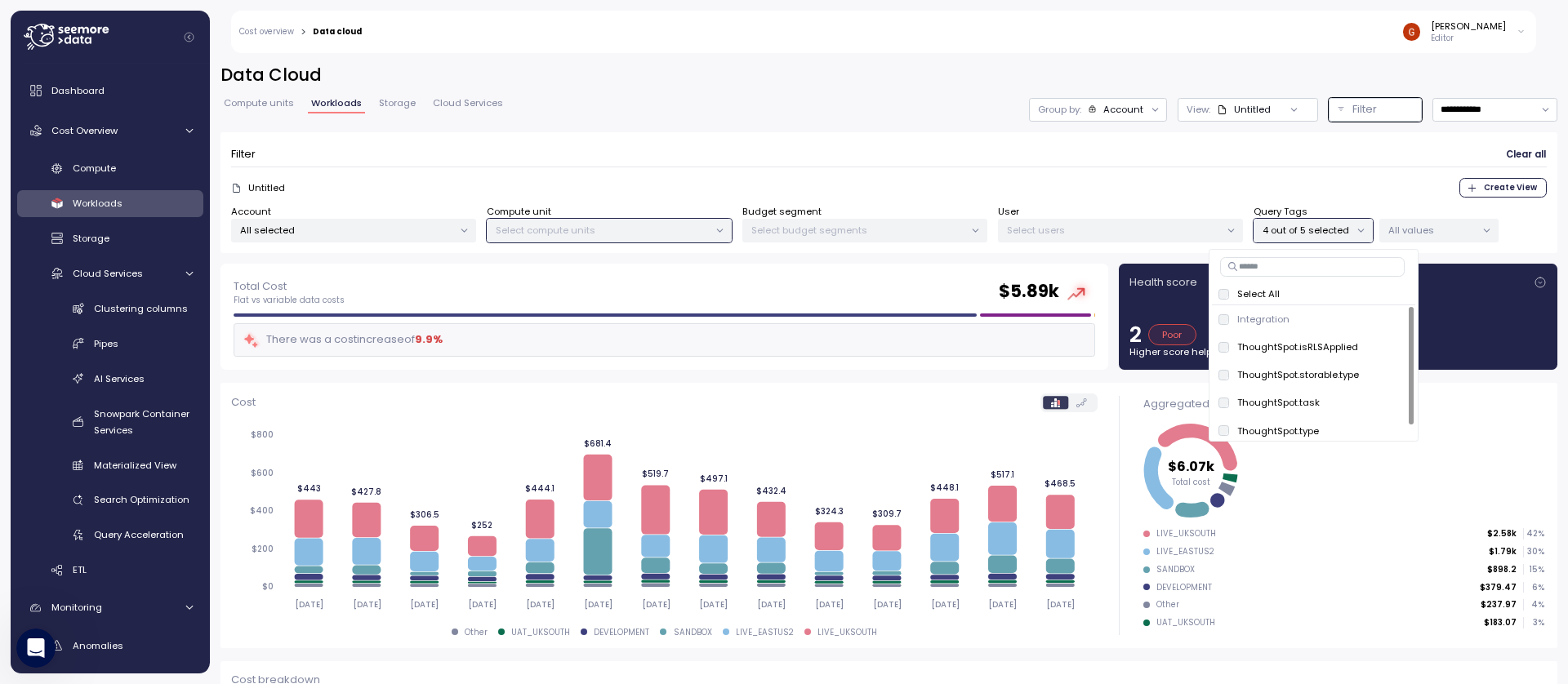
click at [1506, 153] on span "Clear all" at bounding box center [1525, 154] width 40 height 22
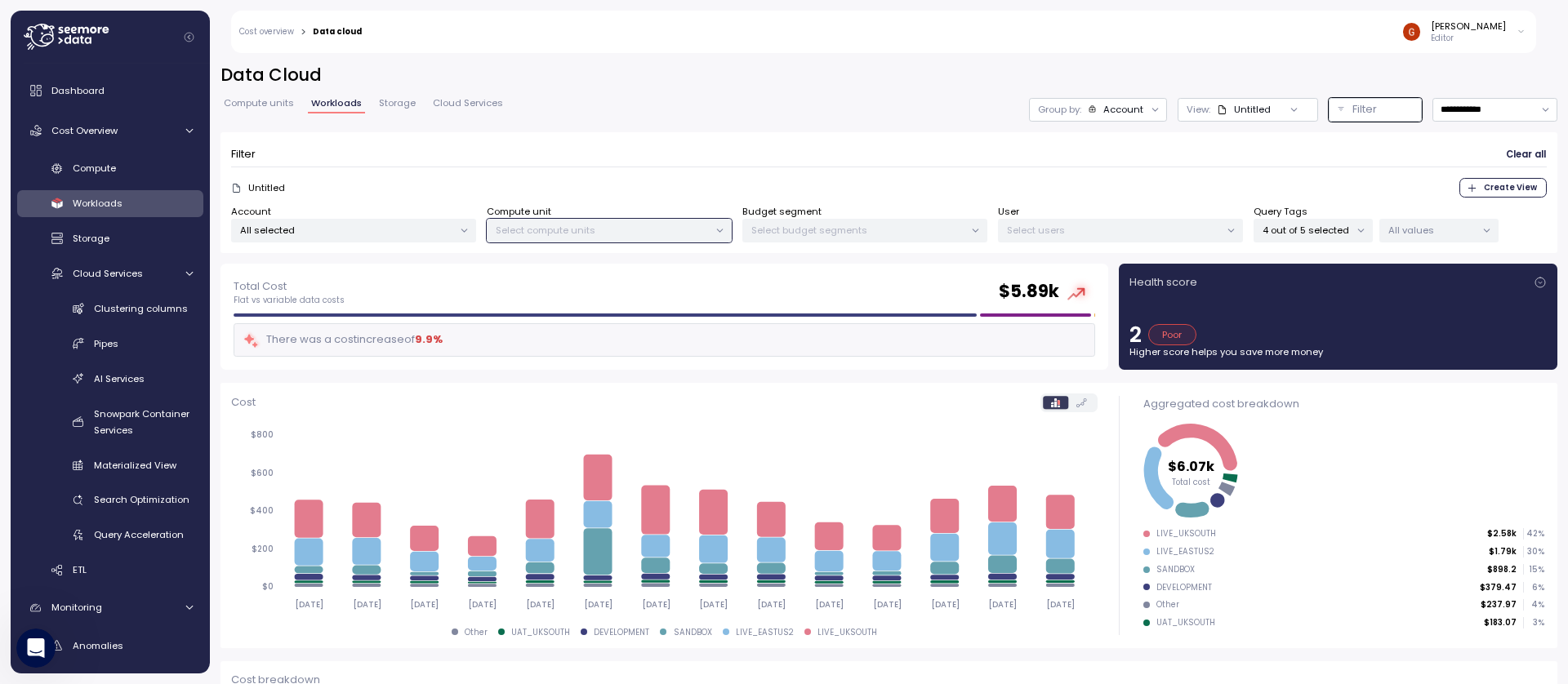
click at [1506, 153] on span "Clear all" at bounding box center [1525, 154] width 40 height 22
click at [1316, 230] on p "4 out of 5 selected" at bounding box center [1306, 230] width 88 height 13
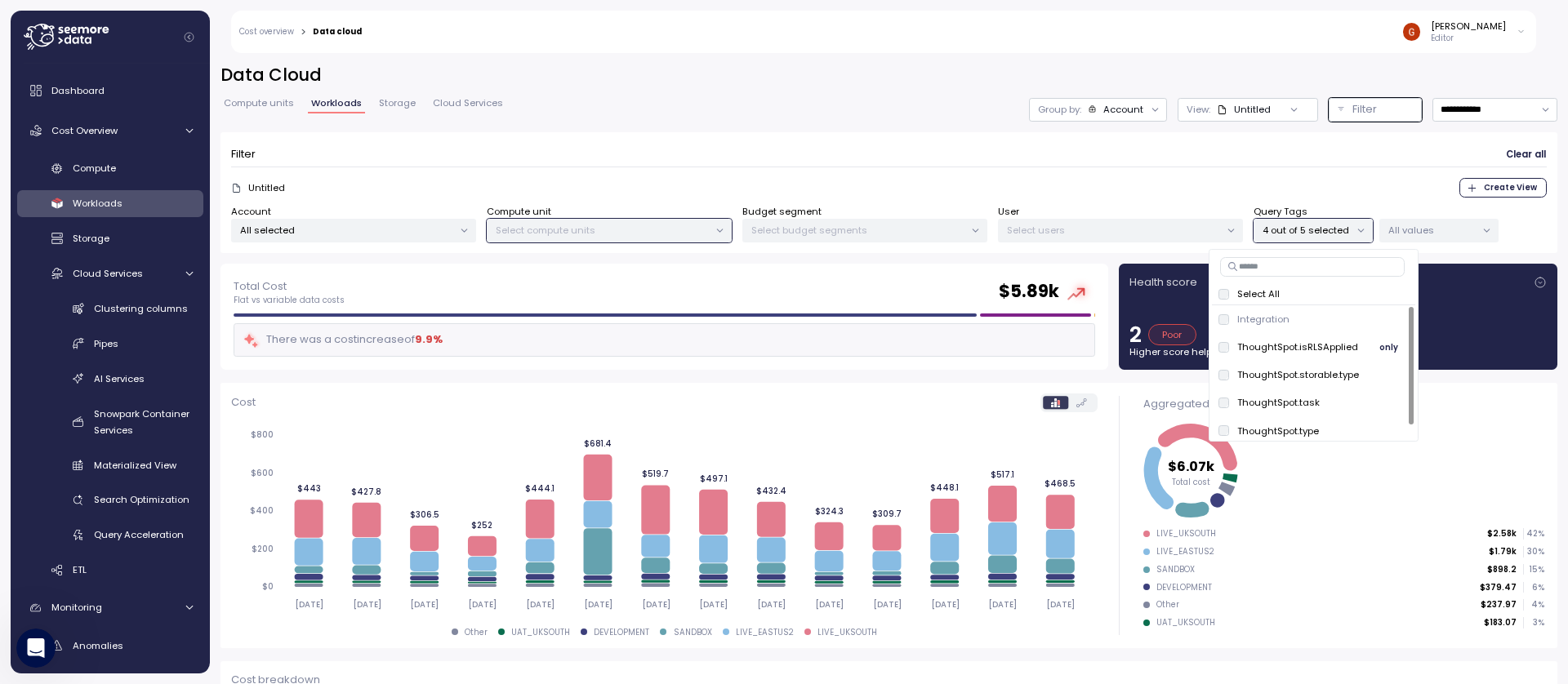
click at [1225, 352] on div "ThoughtSpot.isRLSApplied" at bounding box center [1288, 347] width 139 height 13
click at [1221, 430] on div at bounding box center [1309, 434] width 195 height 8
click at [766, 170] on form "Filter Clear all Untitled Create View Account All selected Compute unit Select …" at bounding box center [889, 193] width 1316 height 101
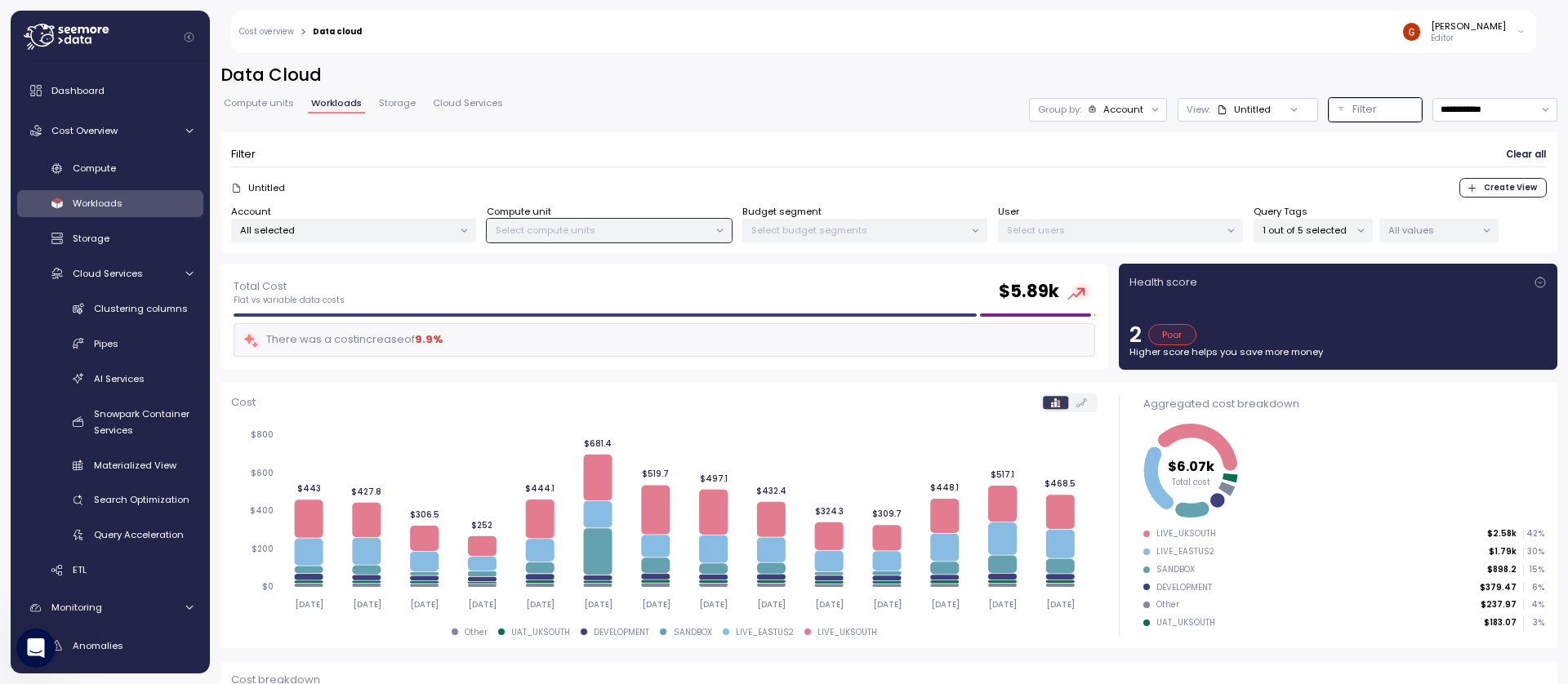
click at [1335, 222] on div "1 out of 5 selected" at bounding box center [1312, 230] width 119 height 24
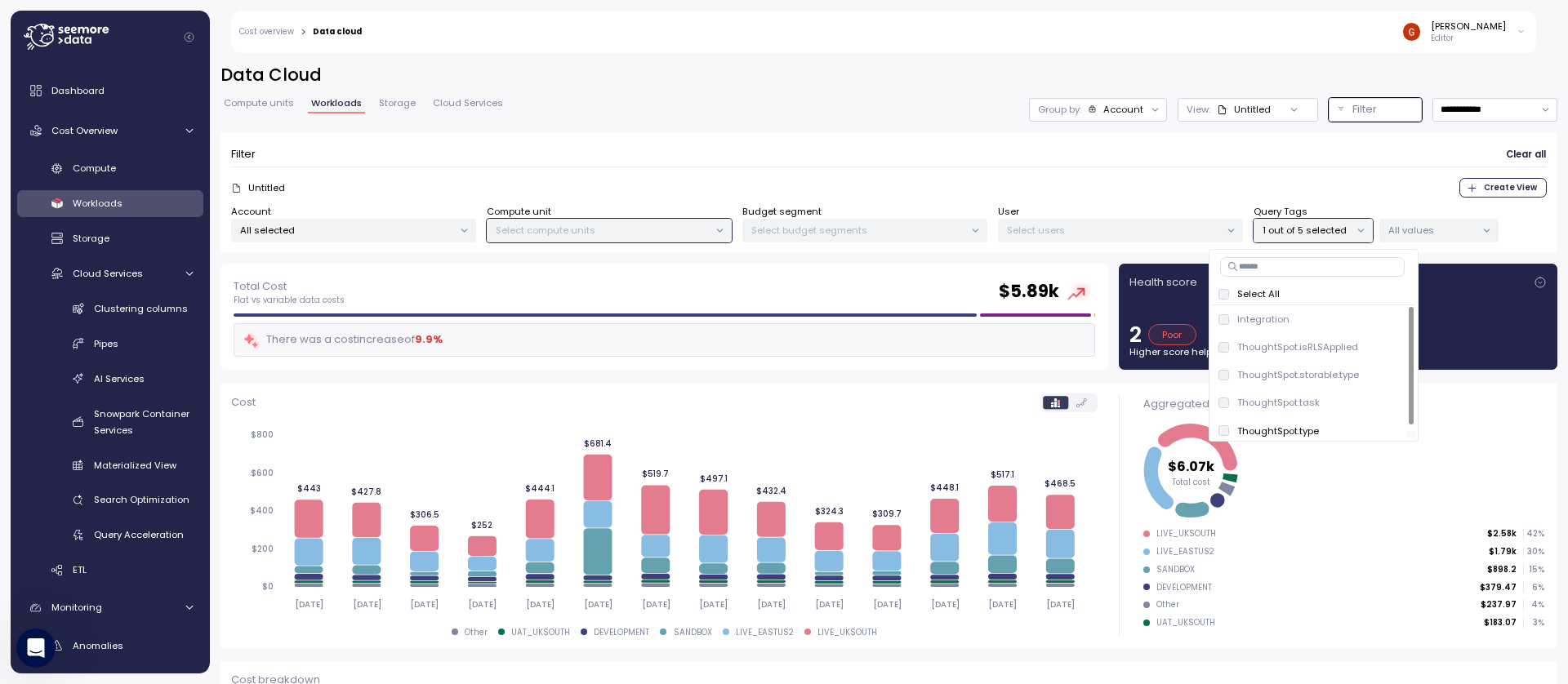
click at [1224, 432] on div at bounding box center [1309, 434] width 195 height 8
click at [1167, 175] on form "Filter Clear all Untitled Create View Account All selected Compute unit Select …" at bounding box center [889, 193] width 1316 height 101
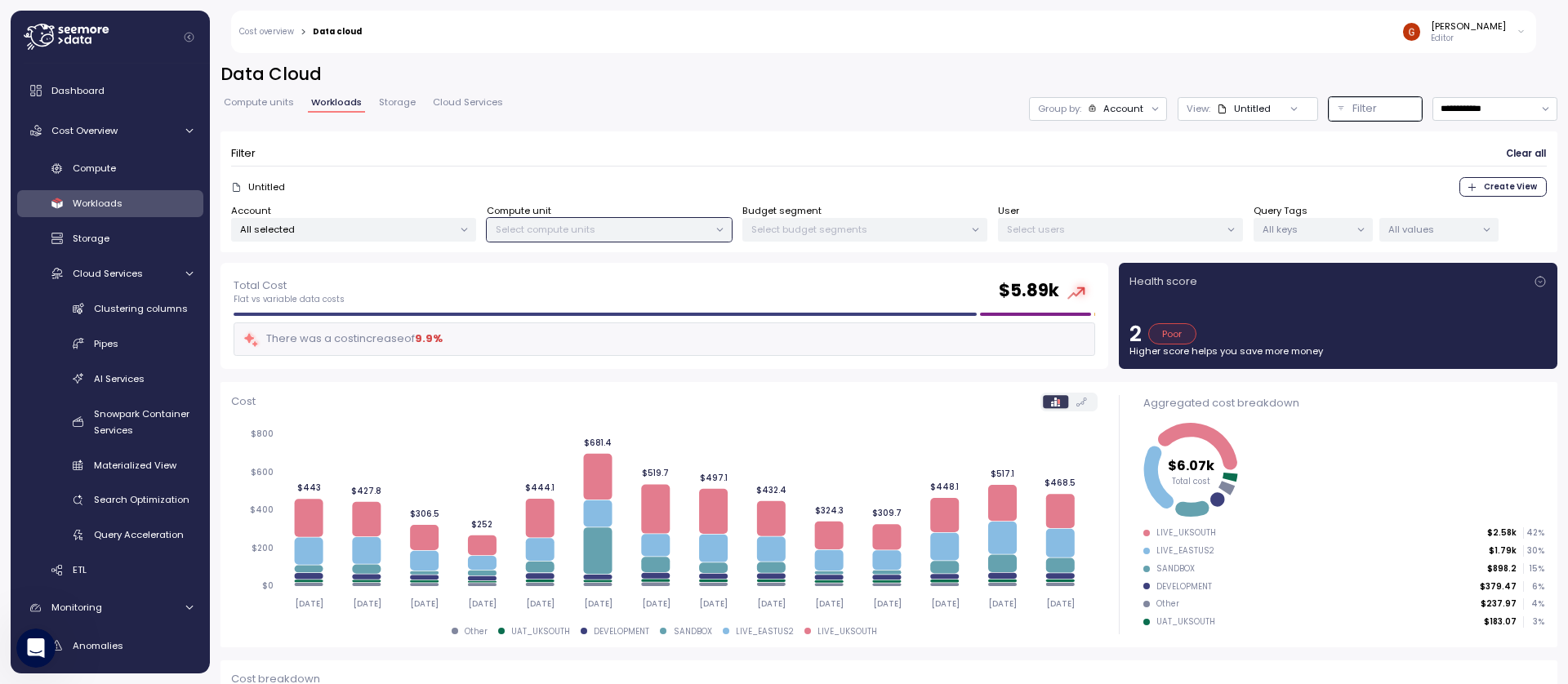
scroll to position [0, 0]
click at [1516, 152] on span "Clear all" at bounding box center [1525, 154] width 40 height 22
click at [567, 235] on p "Select compute units" at bounding box center [602, 230] width 213 height 13
click at [627, 229] on p "Select compute units" at bounding box center [602, 230] width 213 height 13
click at [1308, 239] on div "All keys" at bounding box center [1312, 230] width 119 height 24
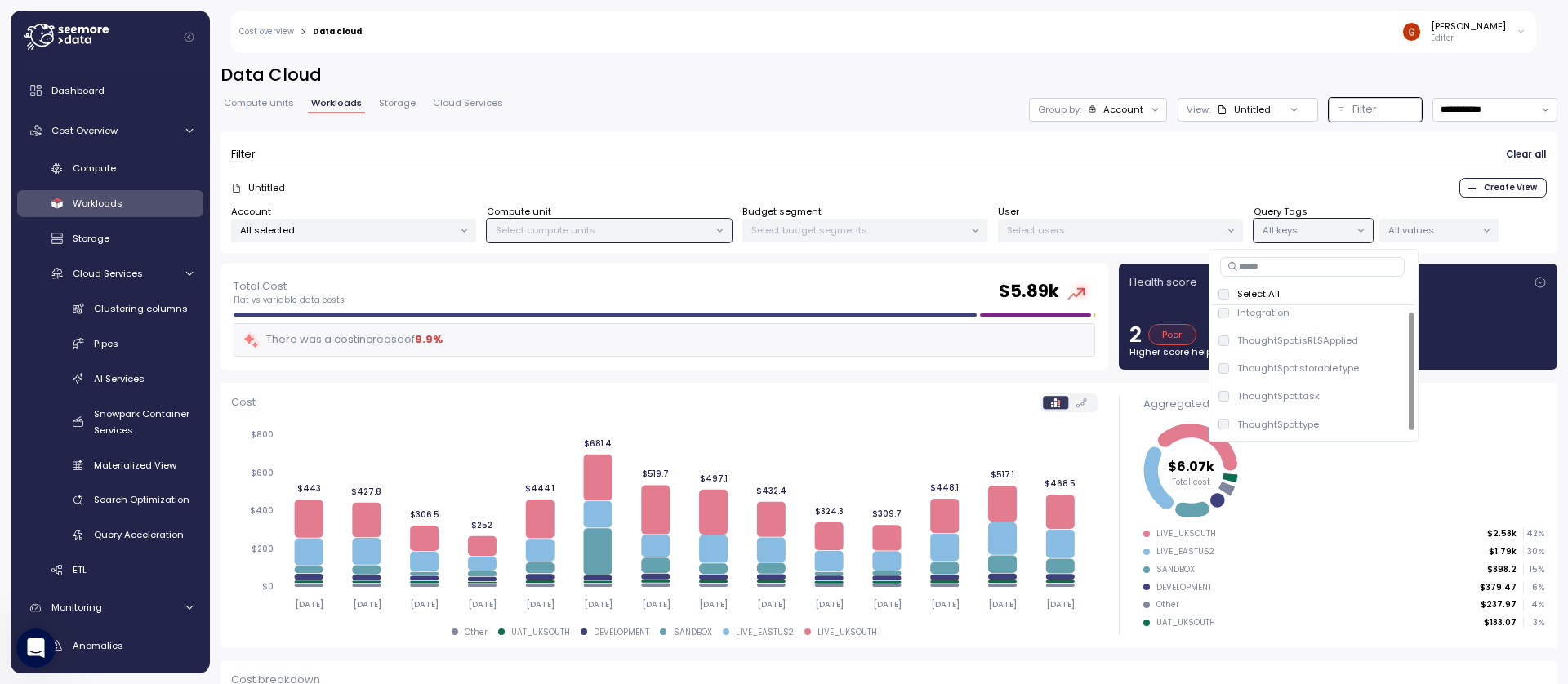
click at [1288, 261] on input at bounding box center [1311, 267] width 184 height 20
paste input "**********"
click at [1258, 290] on p "Select All" at bounding box center [1258, 294] width 43 height 13
click at [1300, 148] on div "Filter Clear all" at bounding box center [889, 154] width 1316 height 24
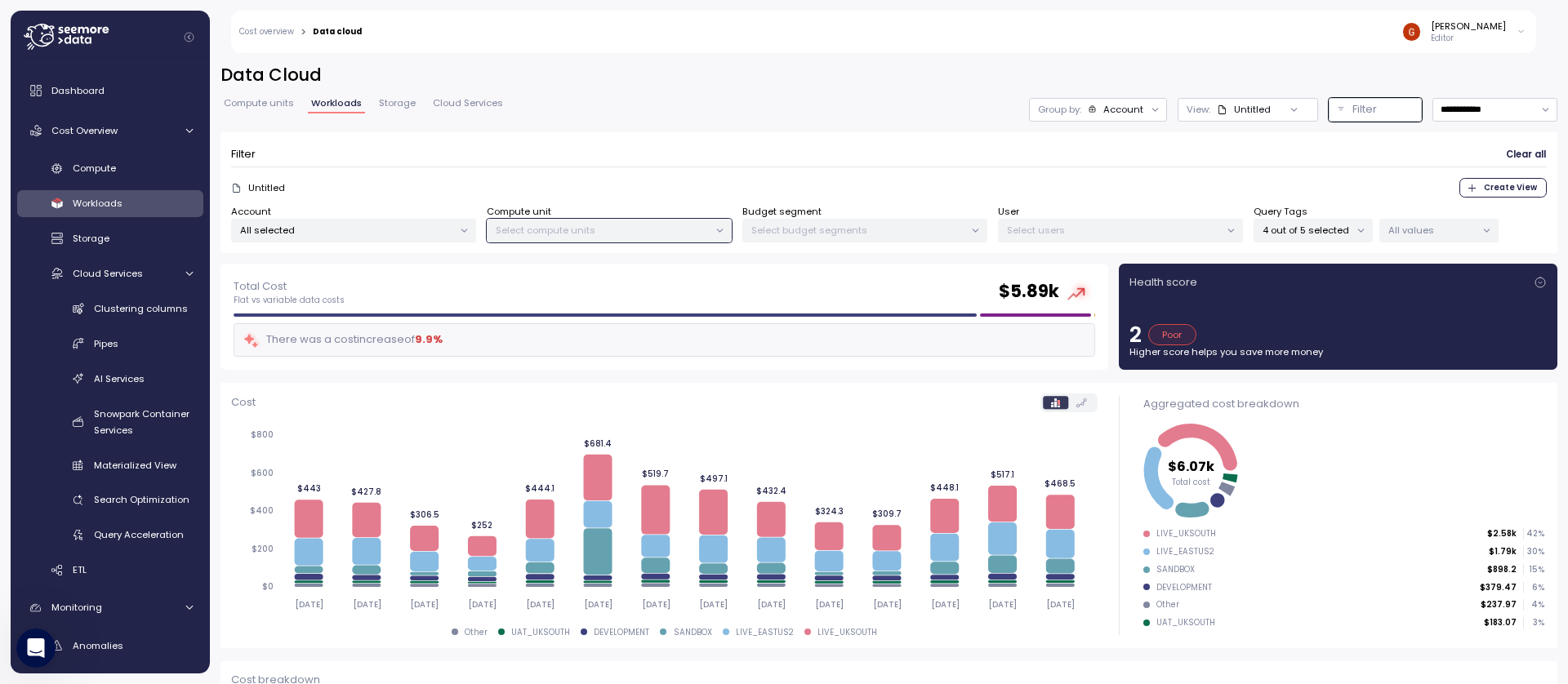
click at [272, 190] on p "Untitled" at bounding box center [266, 188] width 37 height 13
click at [270, 191] on p "Untitled" at bounding box center [266, 188] width 37 height 13
click at [390, 225] on p "All selected" at bounding box center [347, 230] width 213 height 13
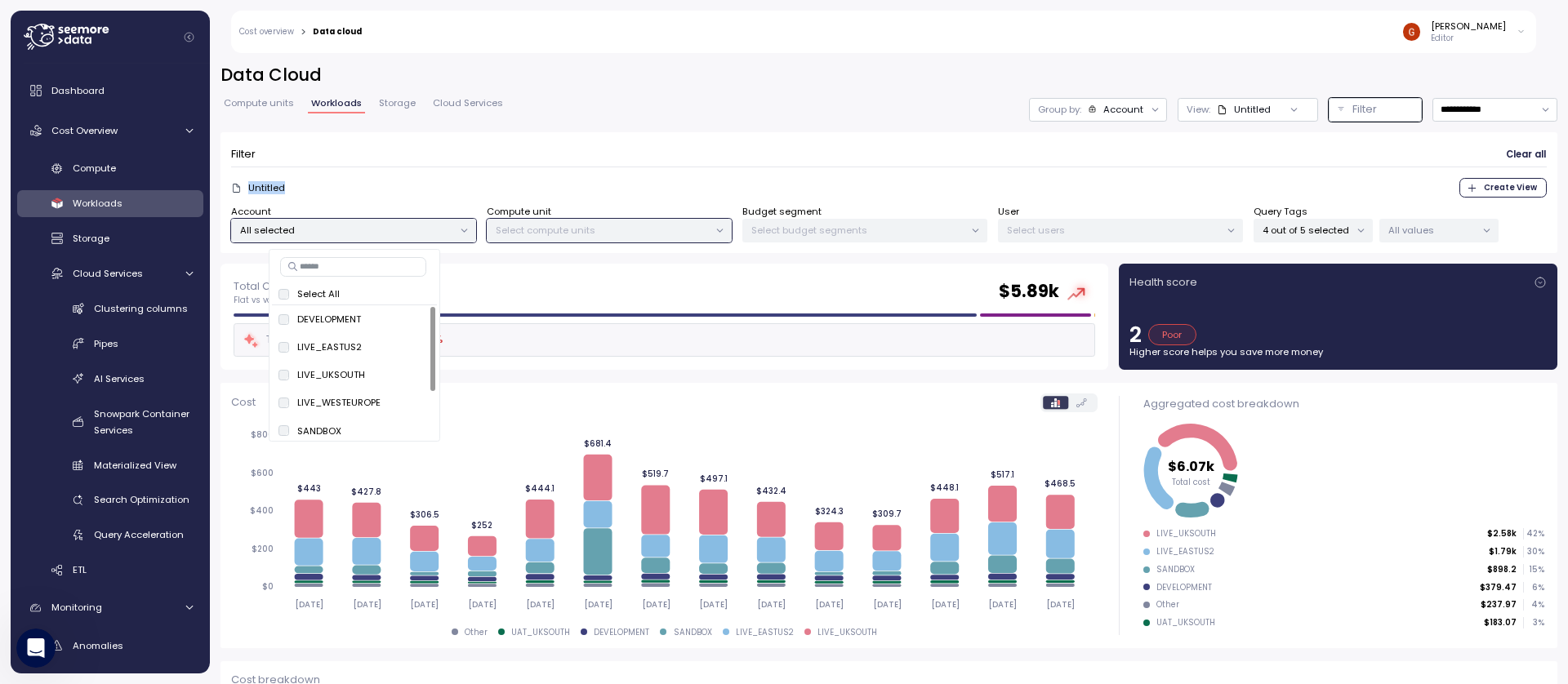
click at [310, 296] on p "Select All" at bounding box center [319, 294] width 43 height 13
click at [285, 299] on div "Select All" at bounding box center [354, 294] width 152 height 13
click at [292, 377] on div "SANDBOX only" at bounding box center [354, 369] width 152 height 20
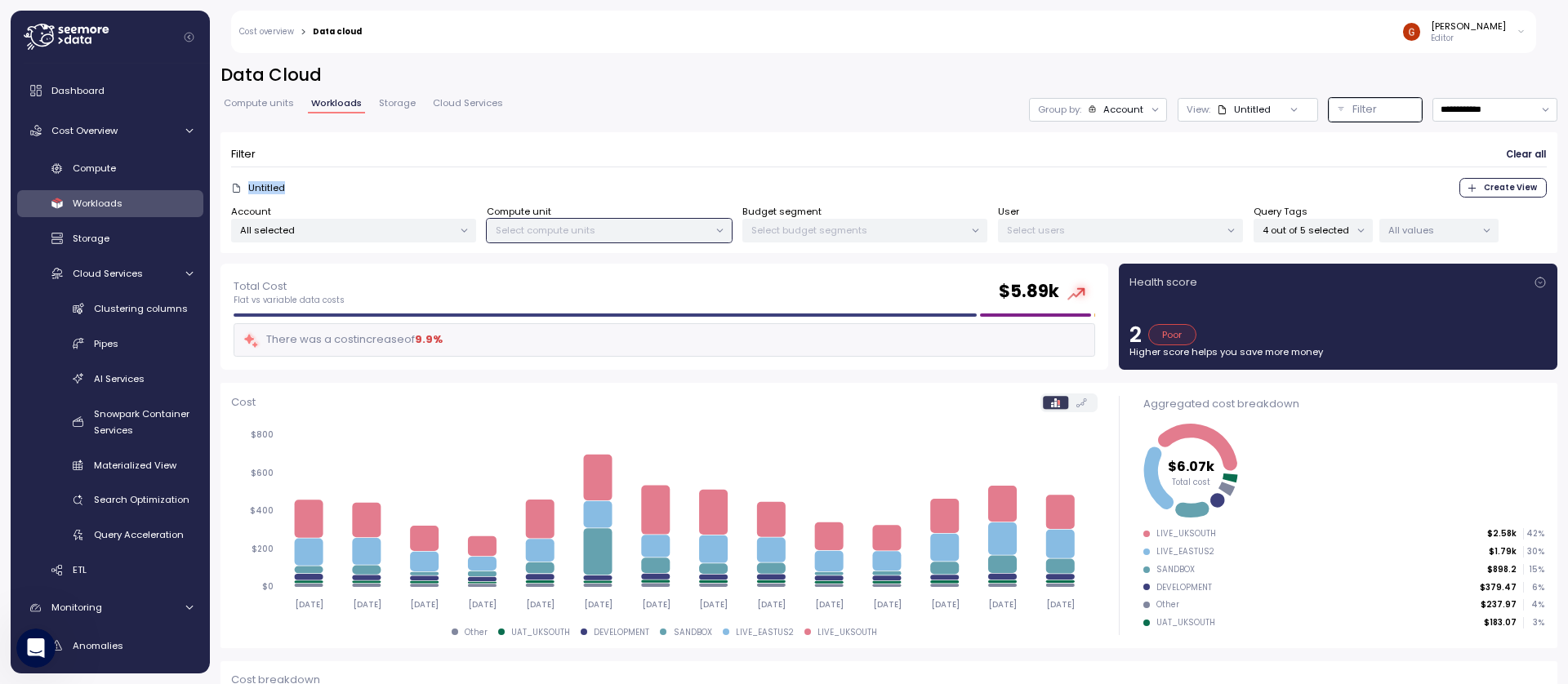
click at [1329, 229] on p "4 out of 5 selected" at bounding box center [1306, 230] width 88 height 13
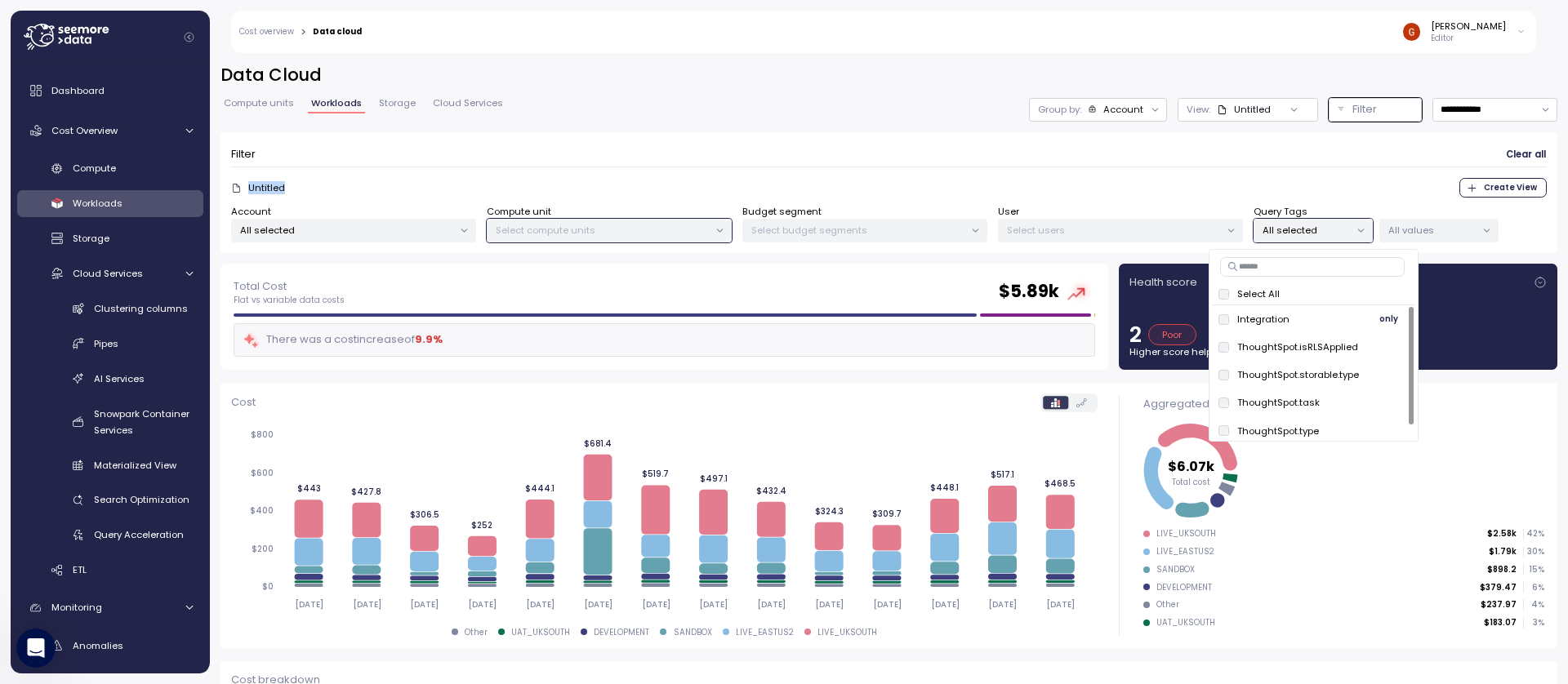
click at [1388, 317] on span "only" at bounding box center [1388, 319] width 19 height 18
click at [1388, 351] on span "only" at bounding box center [1388, 347] width 19 height 18
click at [1320, 170] on form "Filter Clear all Untitled Create View Account All selected Compute unit Select …" at bounding box center [889, 193] width 1316 height 101
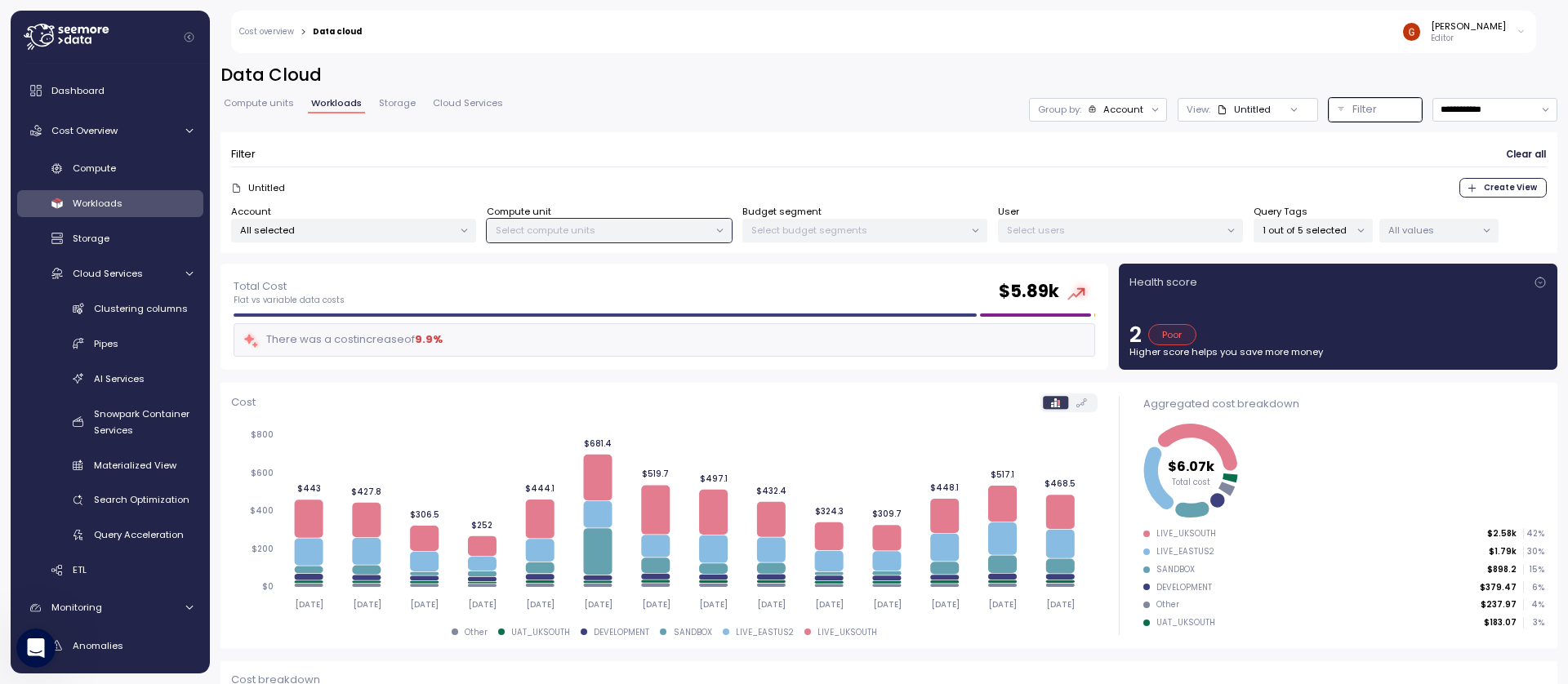
click at [1315, 232] on p "1 out of 5 selected" at bounding box center [1306, 230] width 88 height 13
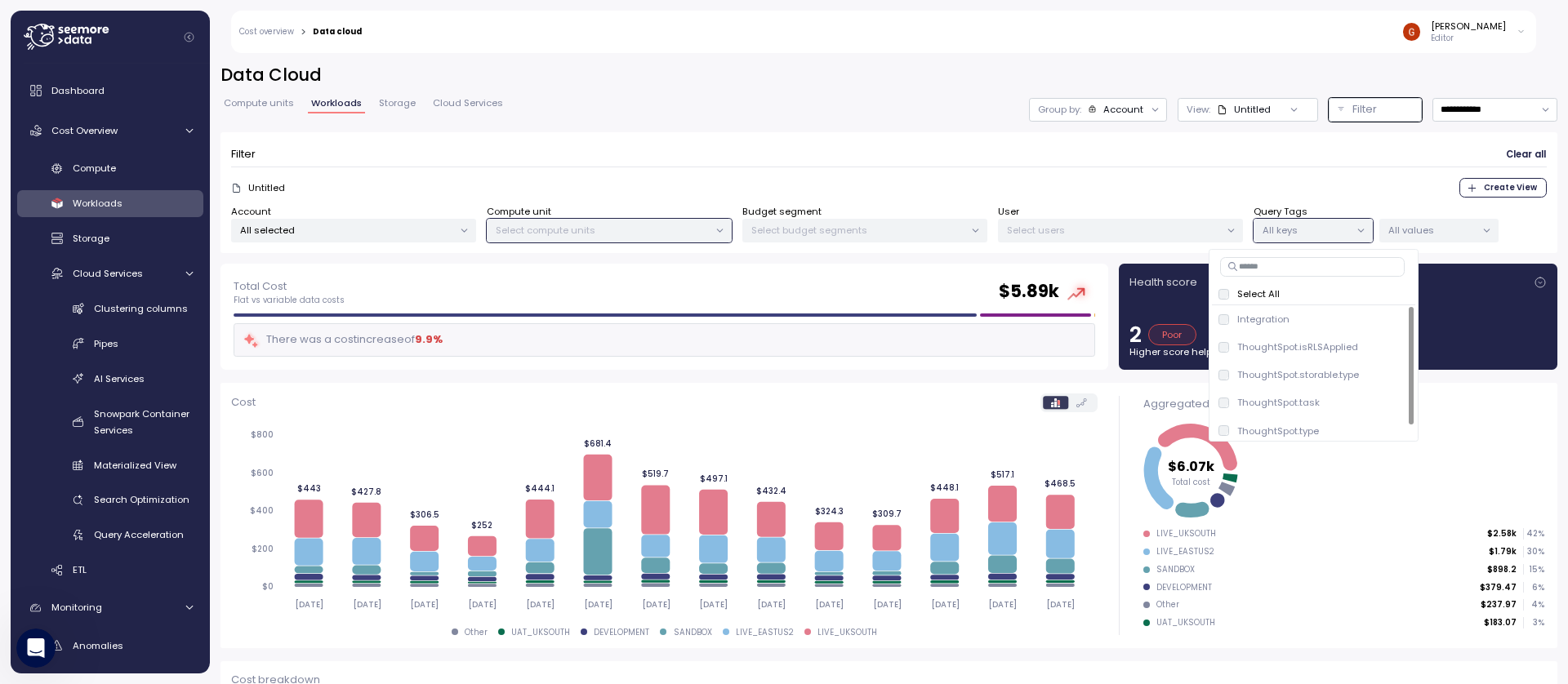
click at [1266, 263] on input at bounding box center [1311, 267] width 184 height 20
paste input "**********"
click at [1156, 183] on div "Untitled Create View" at bounding box center [889, 188] width 1316 height 20
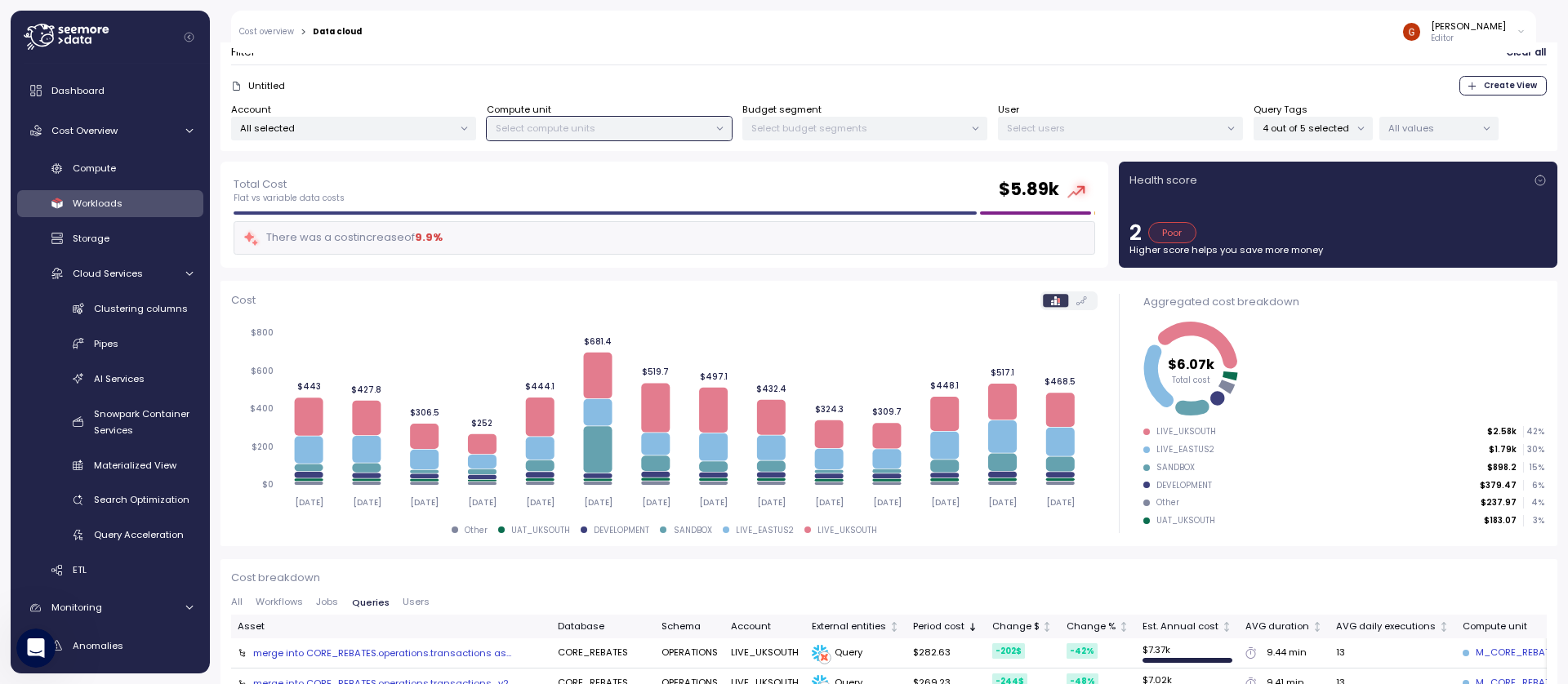
scroll to position [98, 0]
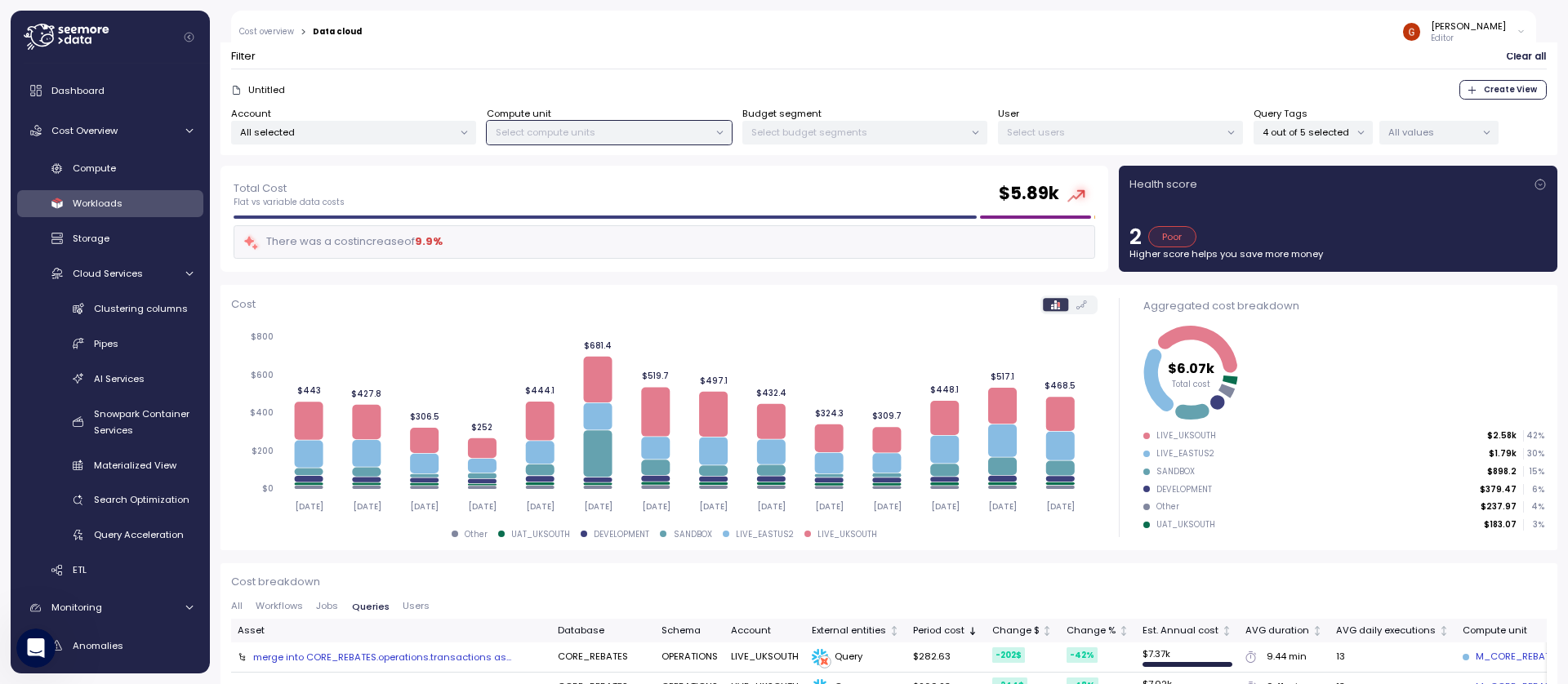
click at [1325, 133] on p "4 out of 5 selected" at bounding box center [1306, 132] width 88 height 13
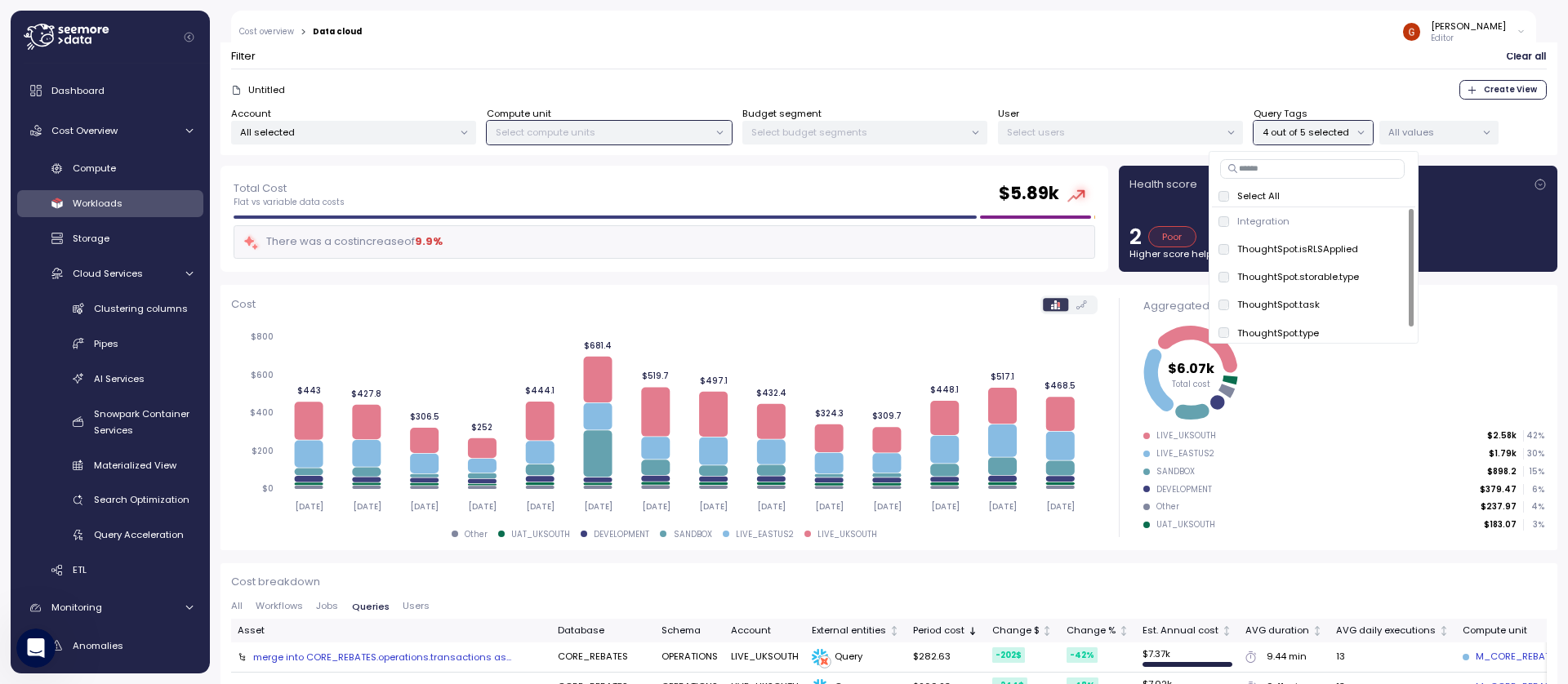
click at [1284, 192] on div "Select All" at bounding box center [1313, 196] width 190 height 13
click at [1280, 85] on div "Untitled Create View" at bounding box center [889, 90] width 1316 height 20
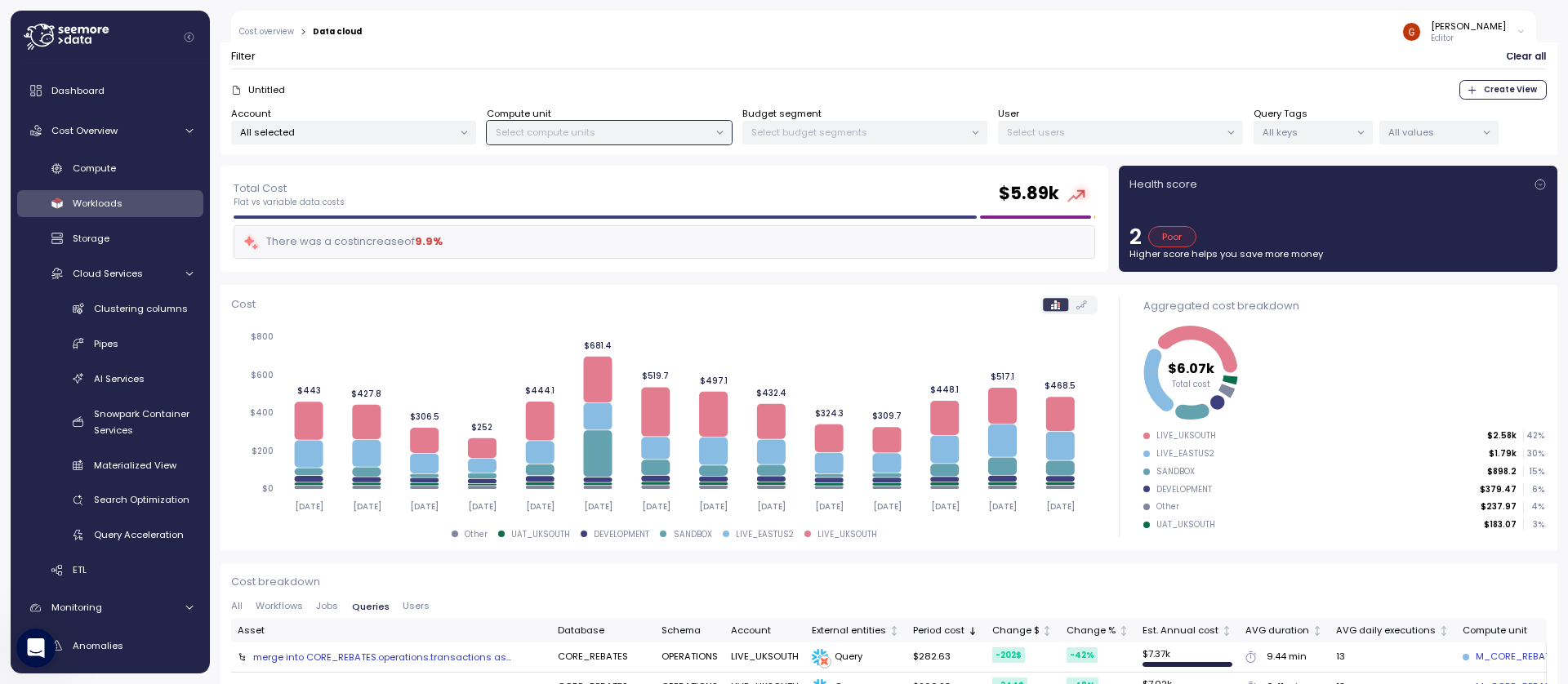
click at [1507, 61] on span "Clear all" at bounding box center [1525, 57] width 40 height 22
click at [553, 135] on p "Select compute units" at bounding box center [602, 132] width 213 height 13
click at [370, 132] on p "All selected" at bounding box center [347, 132] width 213 height 13
click at [689, 134] on p "Select compute units" at bounding box center [602, 132] width 213 height 13
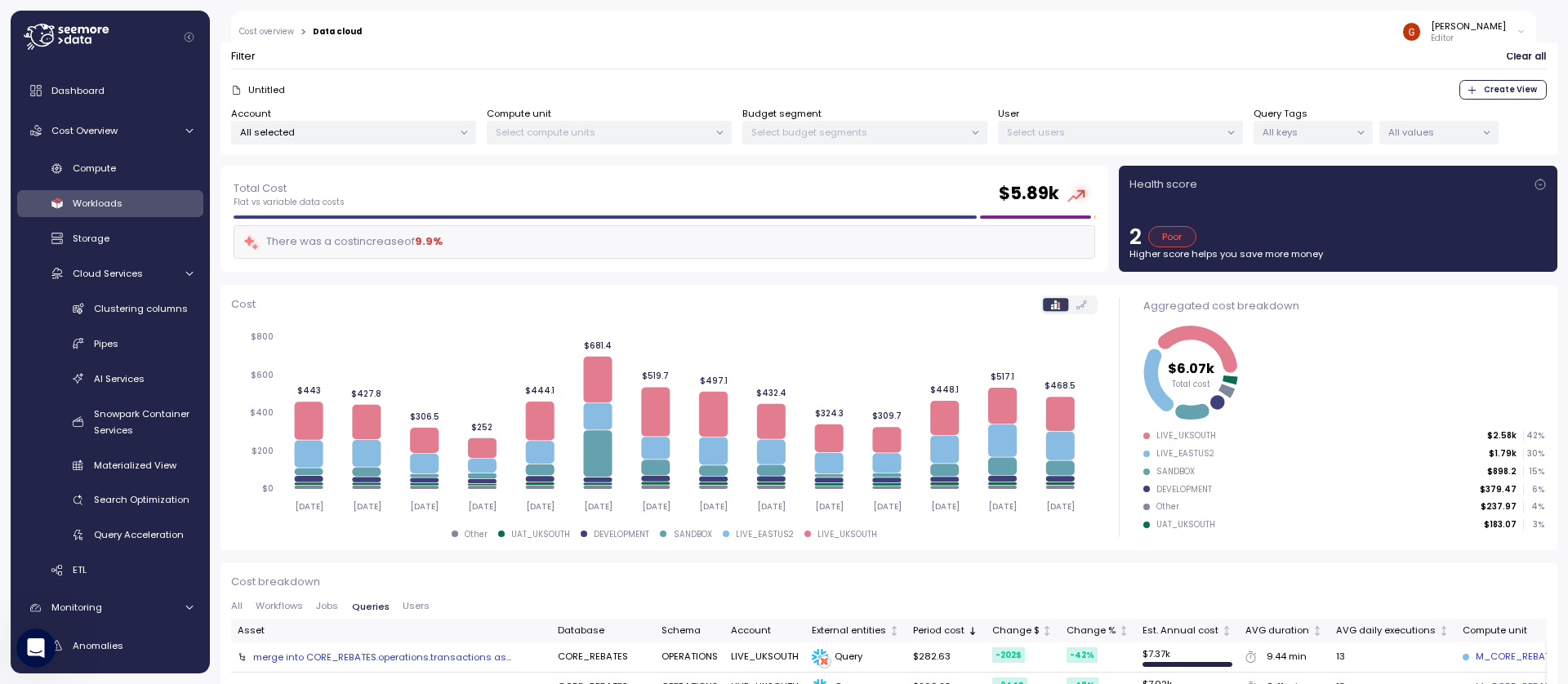
click at [685, 134] on p "Select compute units" at bounding box center [602, 132] width 213 height 13
click at [723, 131] on icon at bounding box center [720, 132] width 11 height 11
click at [1333, 137] on p "All keys" at bounding box center [1306, 132] width 88 height 13
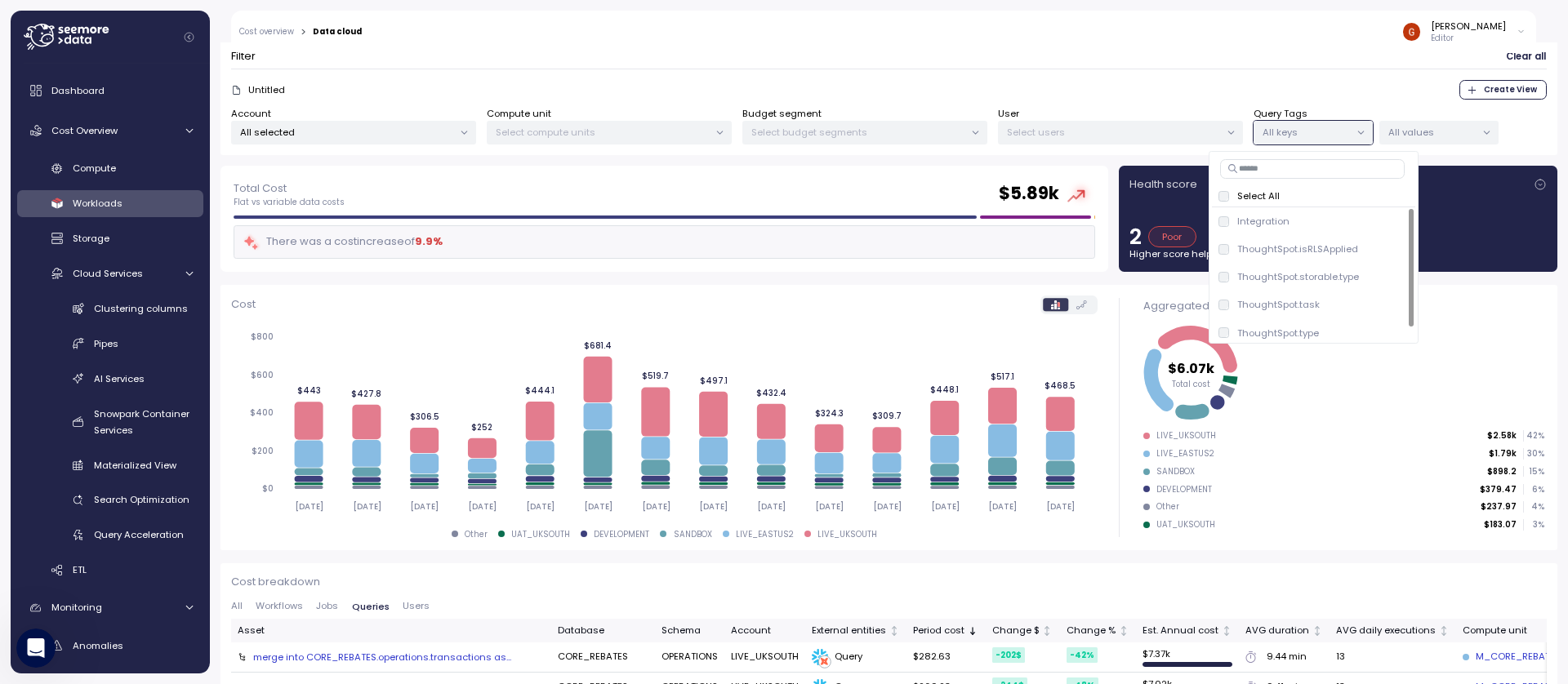
click at [1283, 172] on input at bounding box center [1311, 169] width 184 height 20
paste input "**********"
type input "**********"
click at [1233, 200] on div "Select All" at bounding box center [1313, 196] width 190 height 13
